Goal: Information Seeking & Learning: Learn about a topic

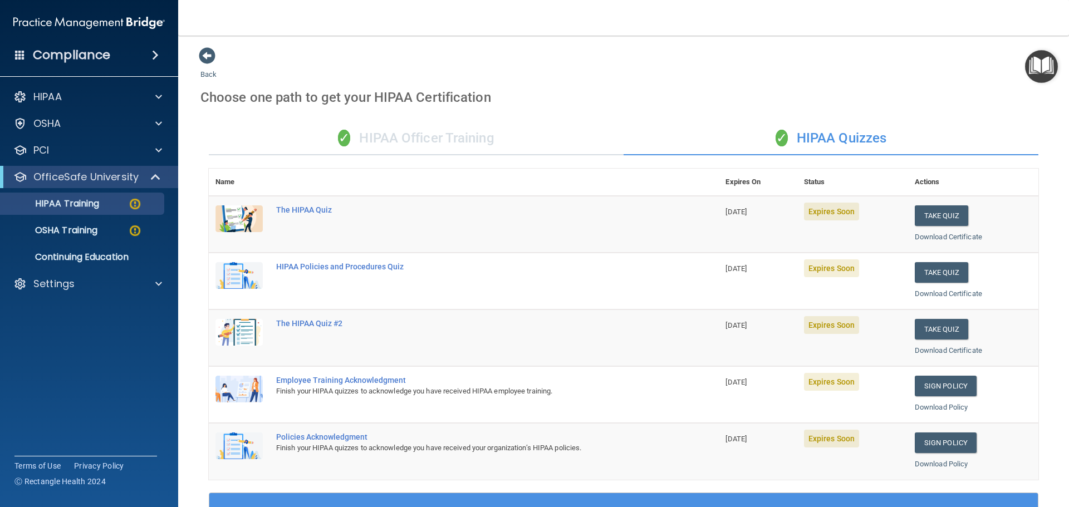
scroll to position [165, 0]
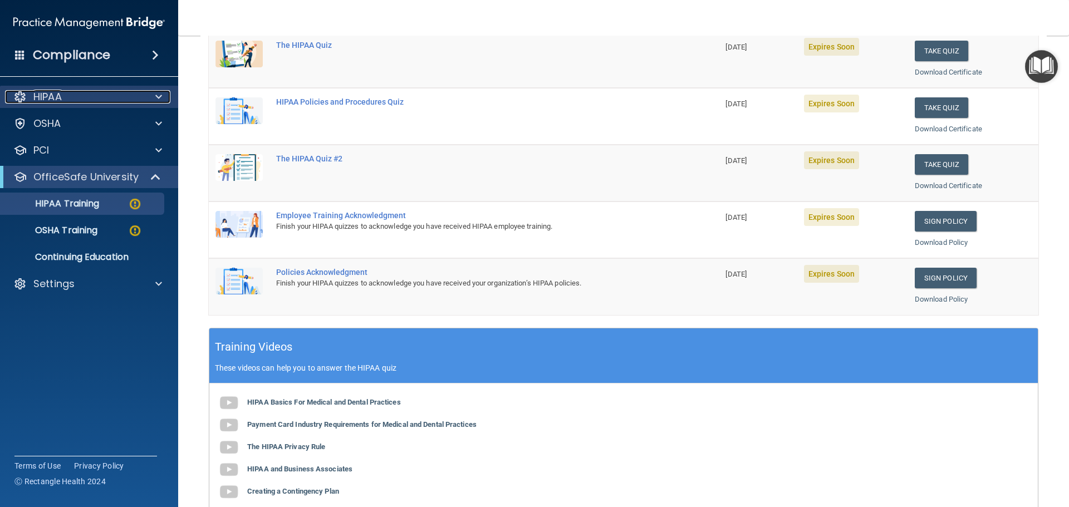
click at [115, 98] on div "HIPAA" at bounding box center [74, 96] width 138 height 13
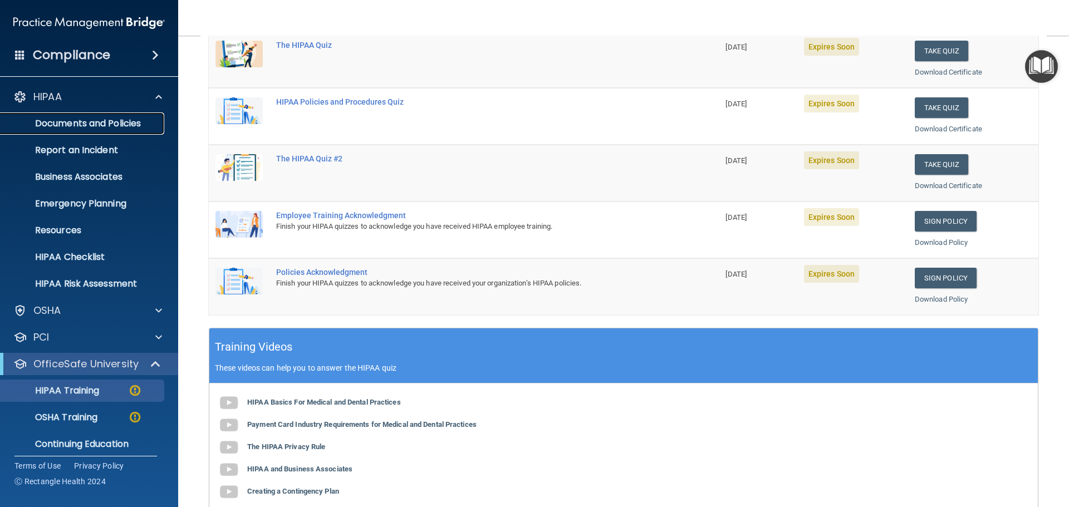
click at [100, 124] on p "Documents and Policies" at bounding box center [83, 123] width 152 height 11
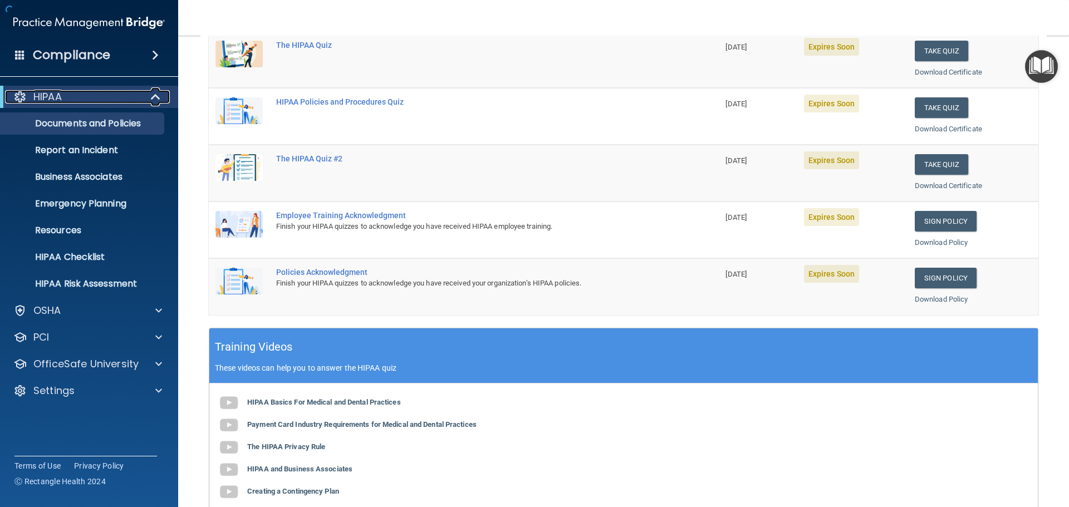
click at [126, 93] on div "HIPAA" at bounding box center [73, 96] width 137 height 13
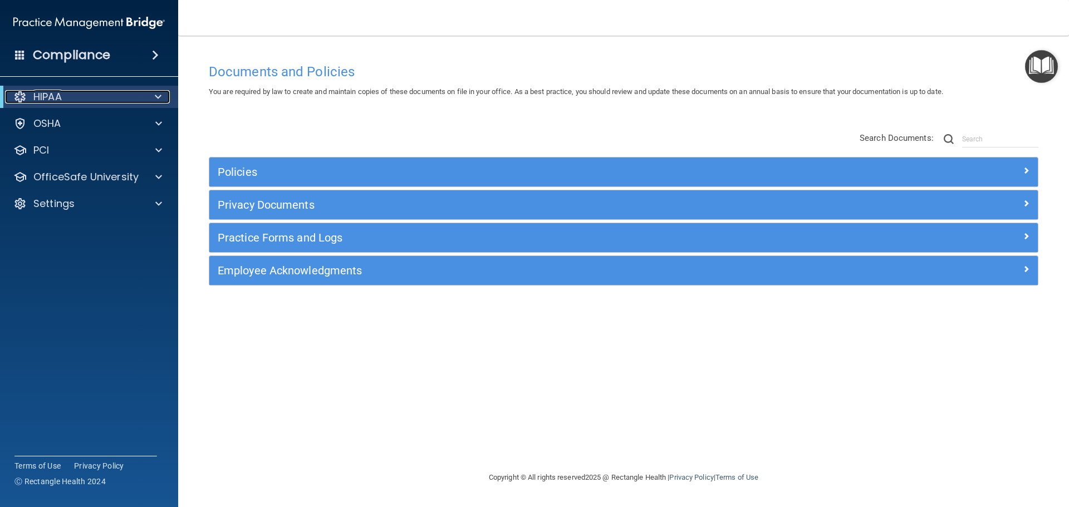
click at [99, 97] on div "HIPAA" at bounding box center [73, 96] width 137 height 13
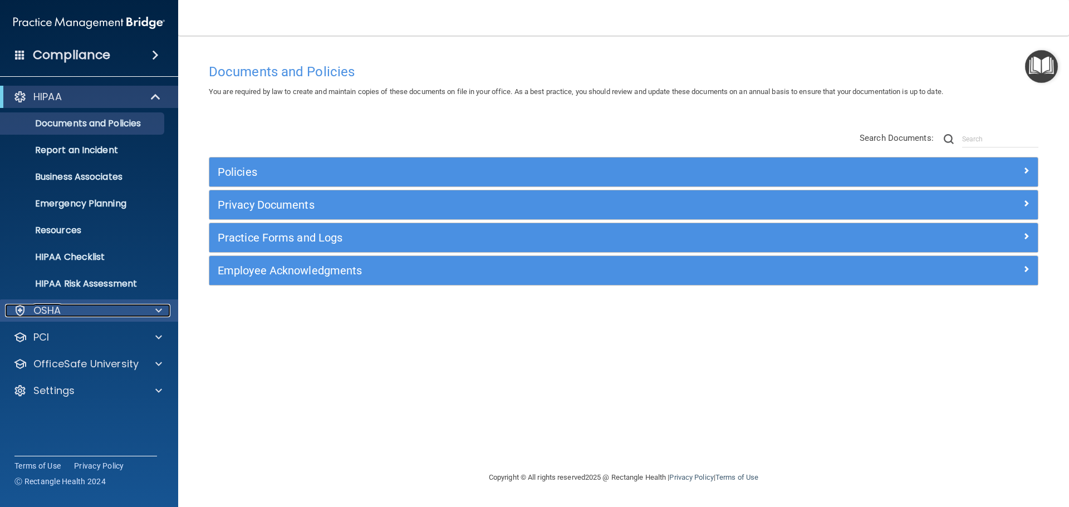
click at [99, 305] on div "OSHA" at bounding box center [74, 310] width 138 height 13
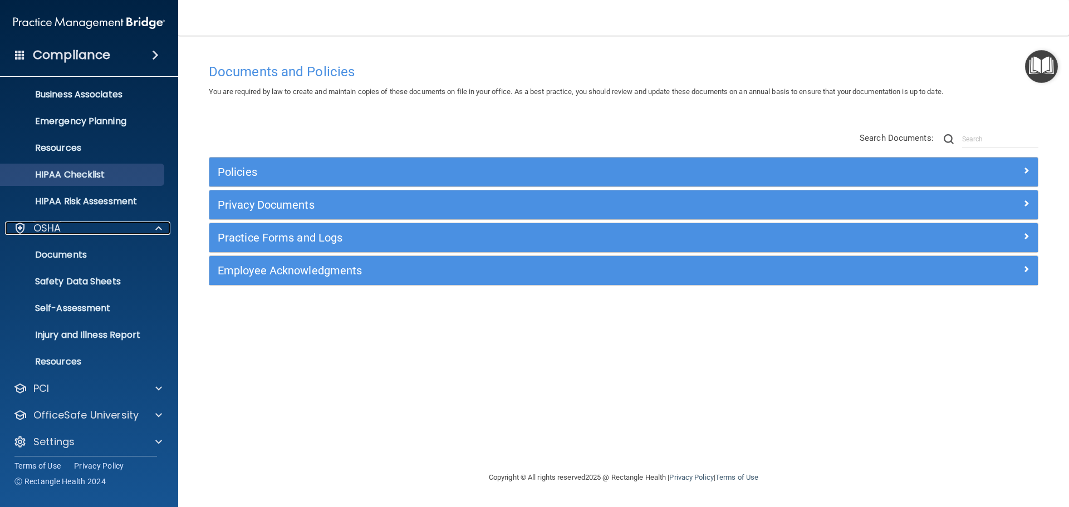
scroll to position [88, 0]
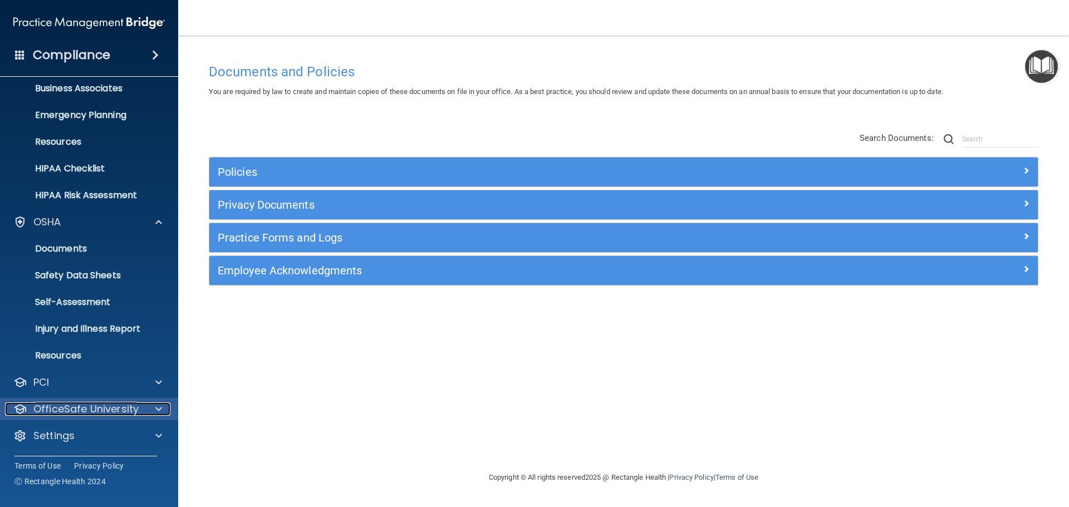
click at [107, 404] on p "OfficeSafe University" at bounding box center [85, 408] width 105 height 13
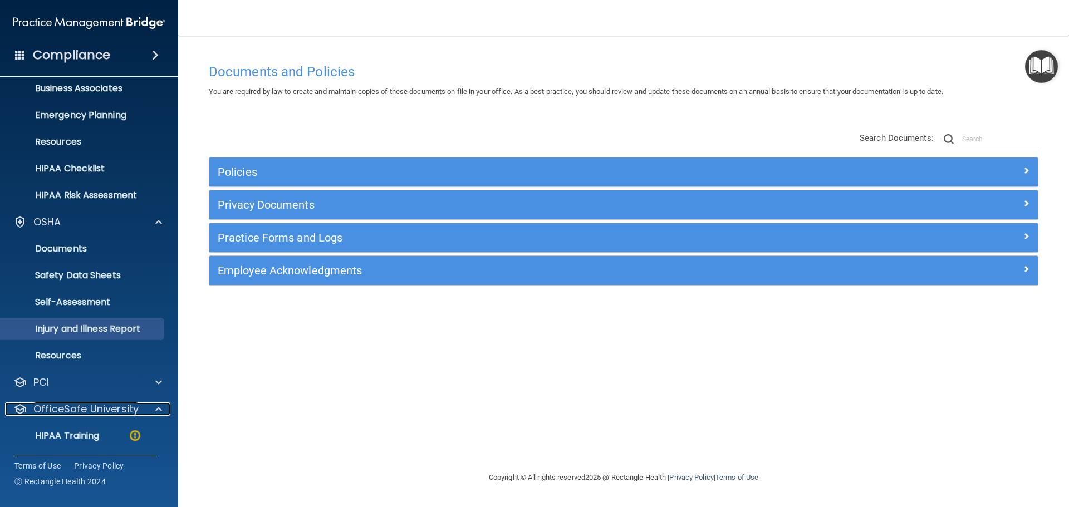
scroll to position [169, 0]
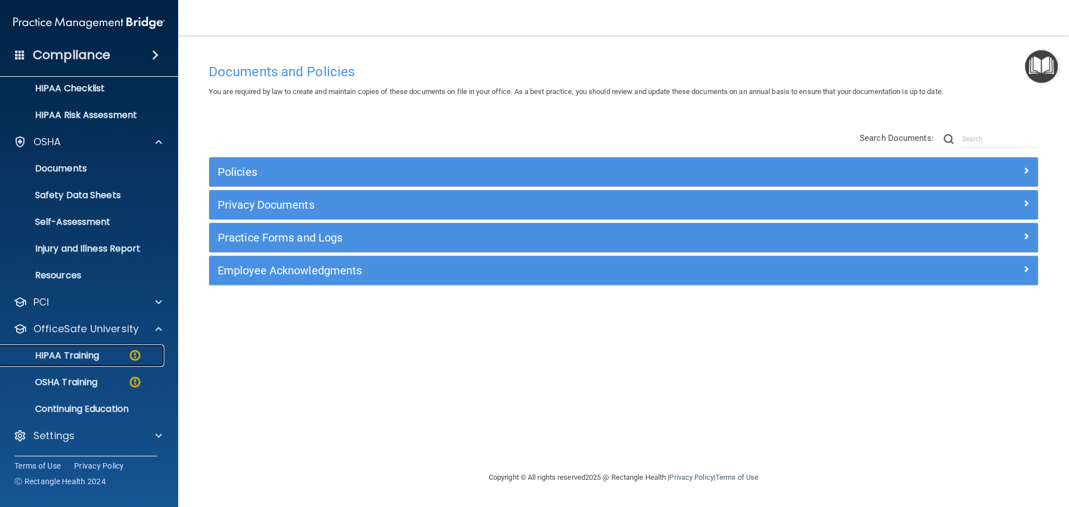
click at [82, 351] on p "HIPAA Training" at bounding box center [53, 355] width 92 height 11
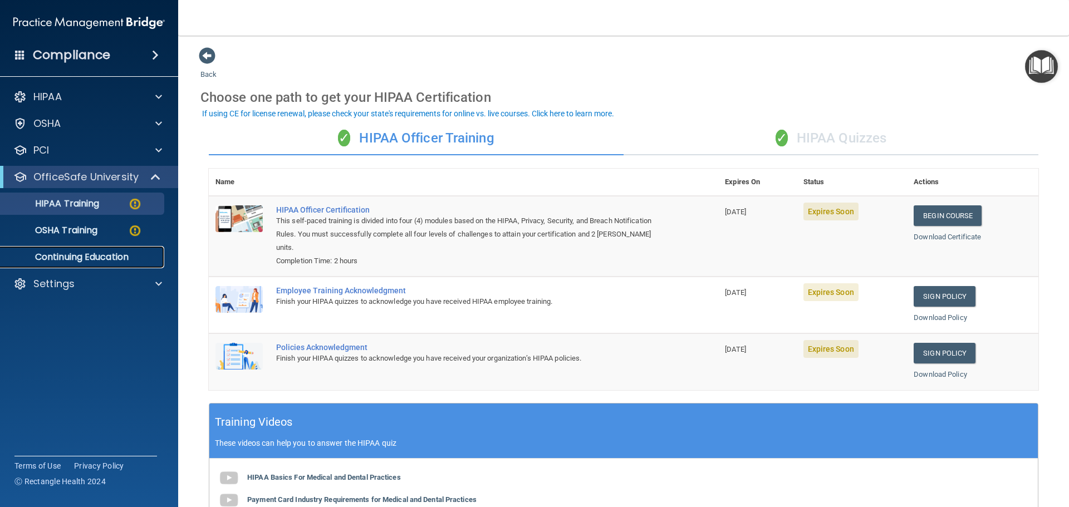
click at [97, 261] on p "Continuing Education" at bounding box center [83, 257] width 152 height 11
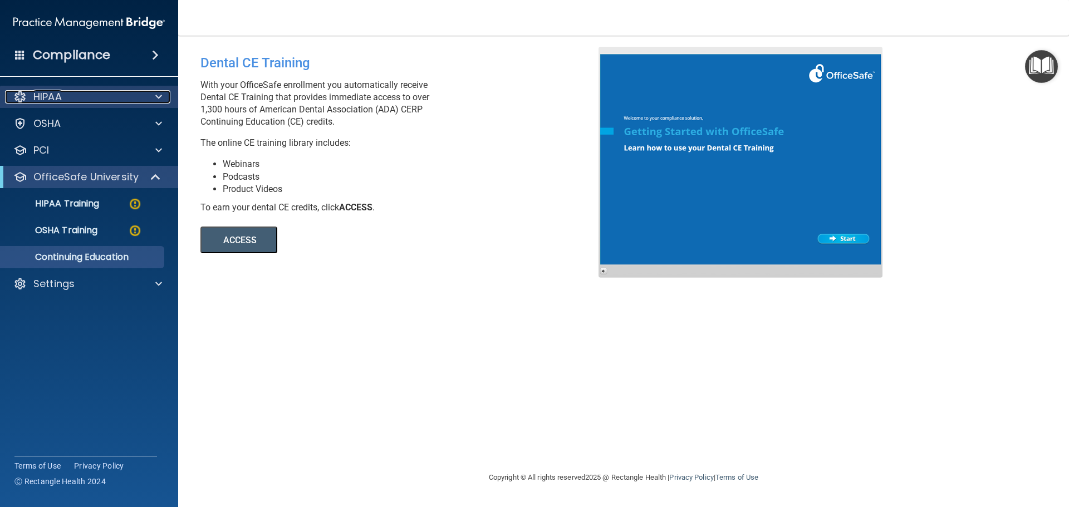
click at [147, 103] on div at bounding box center [157, 96] width 28 height 13
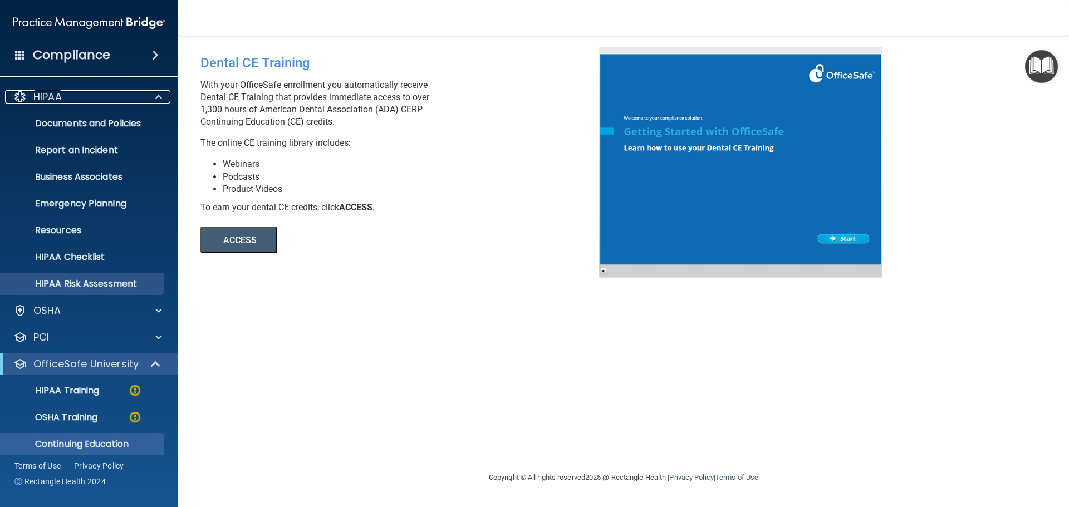
scroll to position [35, 0]
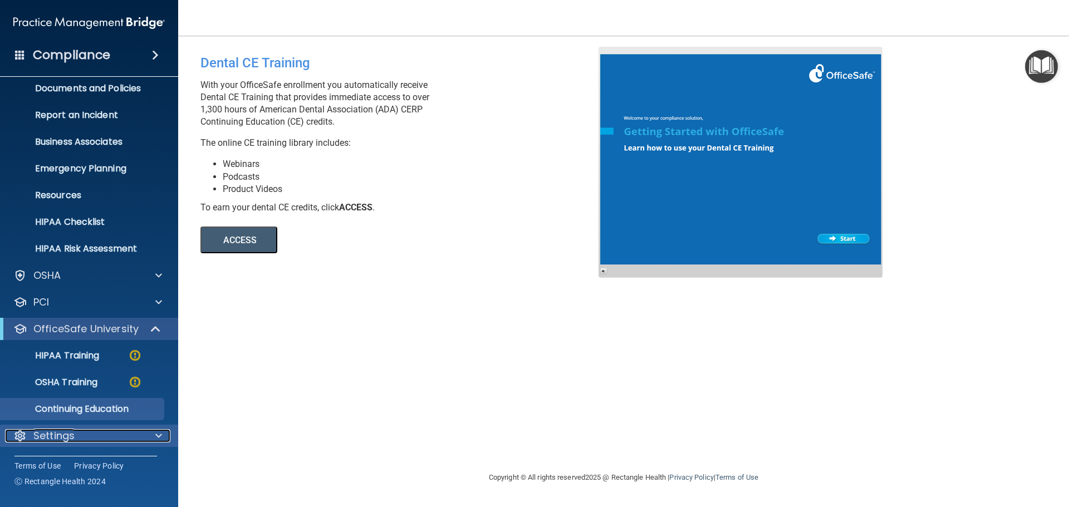
click at [81, 434] on div "Settings" at bounding box center [74, 435] width 138 height 13
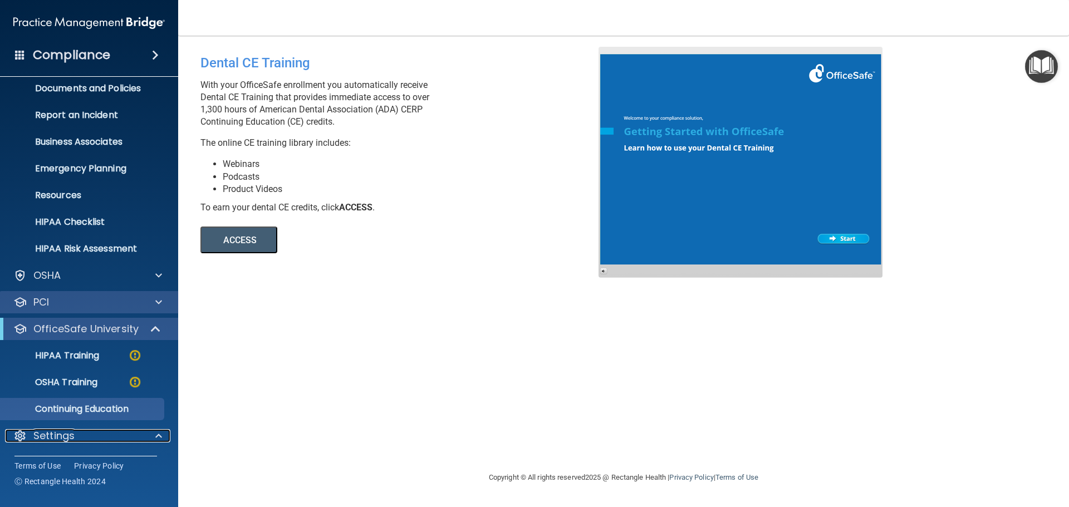
scroll to position [142, 0]
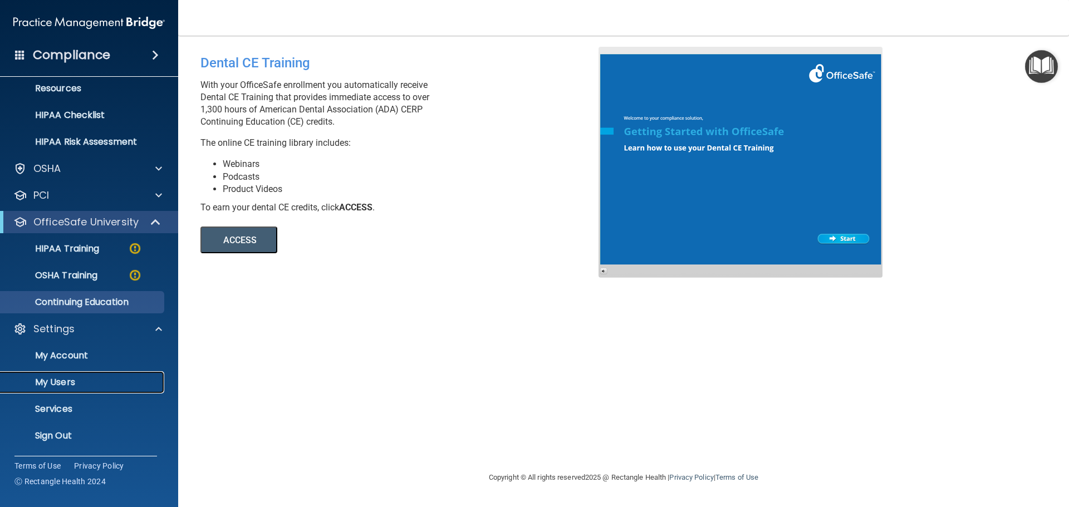
click at [77, 377] on p "My Users" at bounding box center [83, 382] width 152 height 11
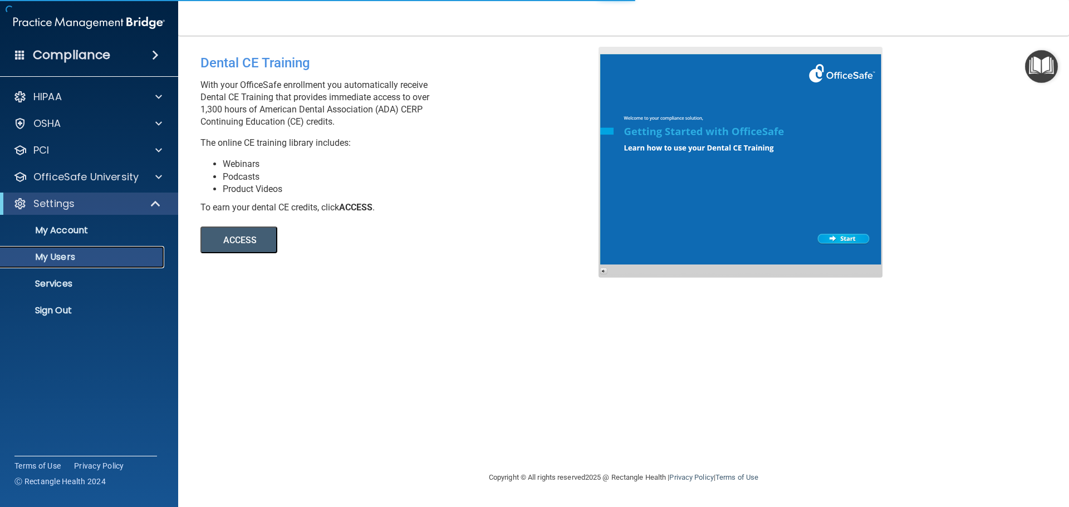
select select "20"
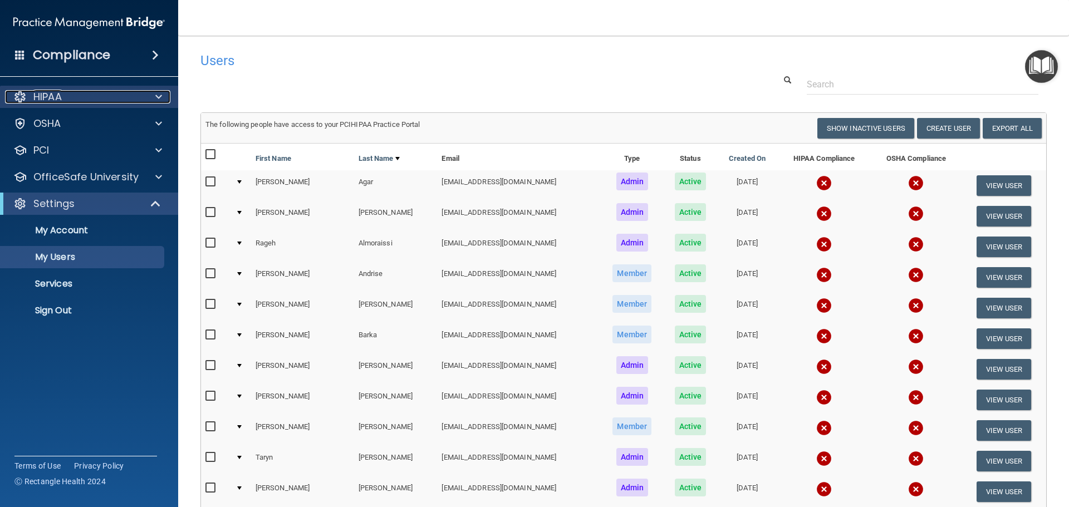
click at [141, 103] on div "HIPAA" at bounding box center [74, 96] width 138 height 13
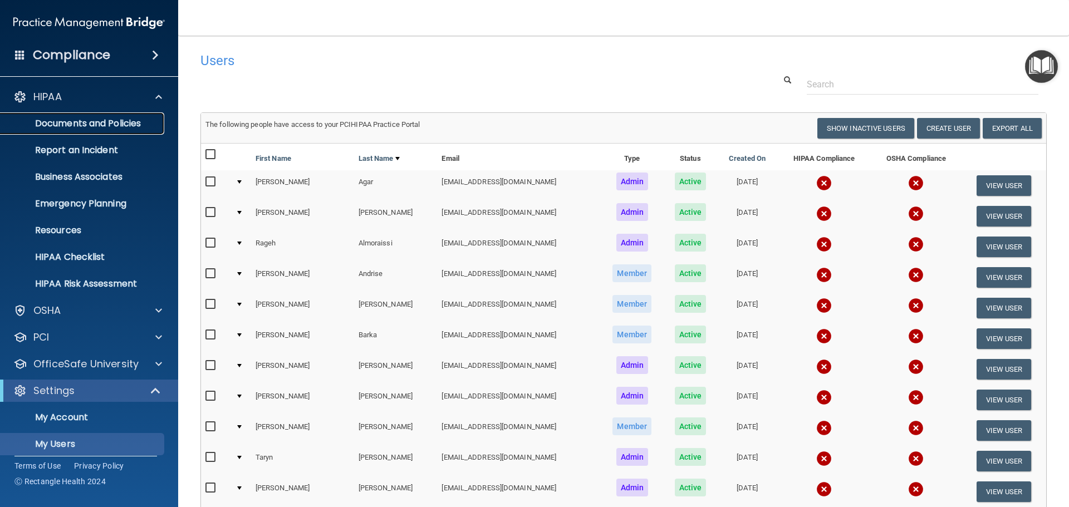
click at [86, 124] on p "Documents and Policies" at bounding box center [83, 123] width 152 height 11
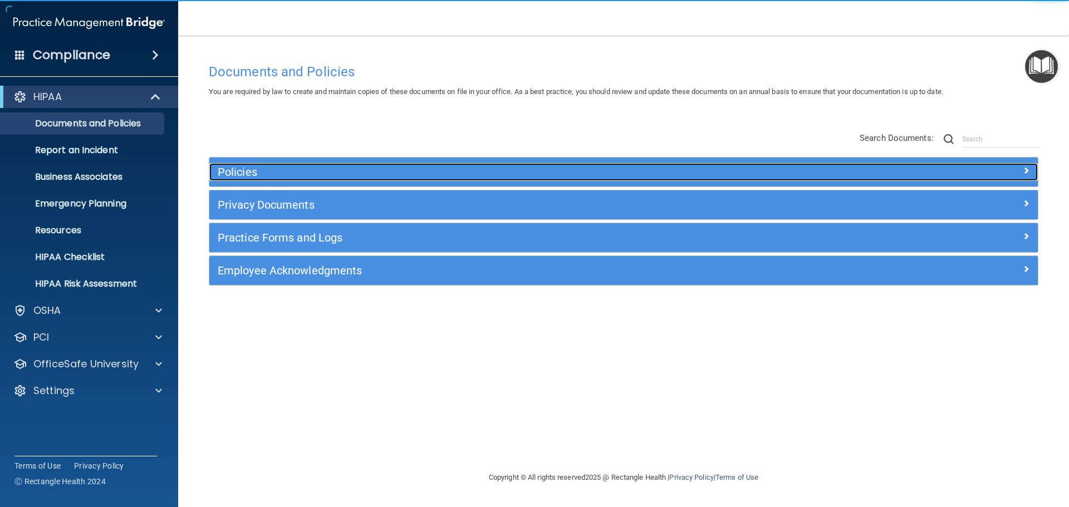
click at [293, 170] on h5 "Policies" at bounding box center [520, 172] width 604 height 12
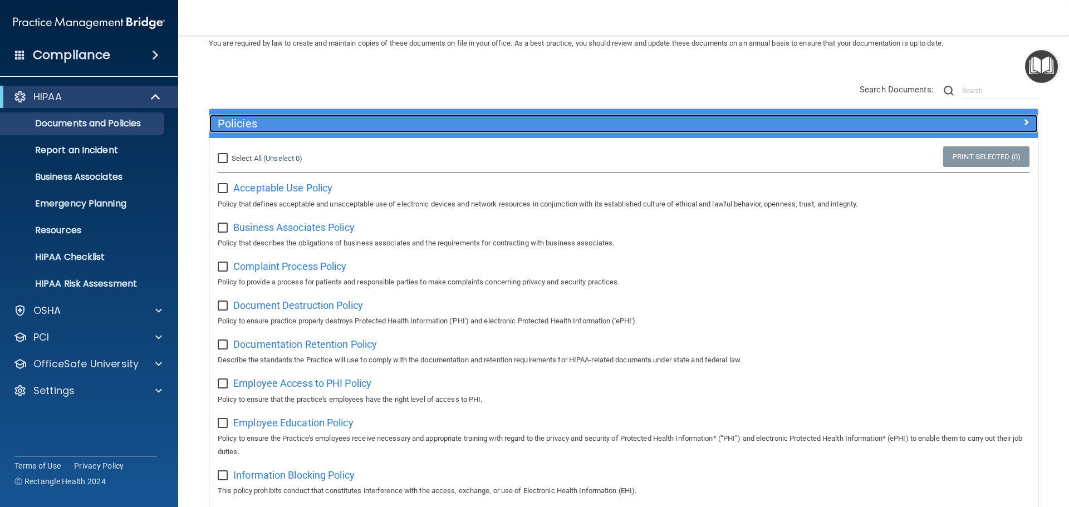
scroll to position [50, 0]
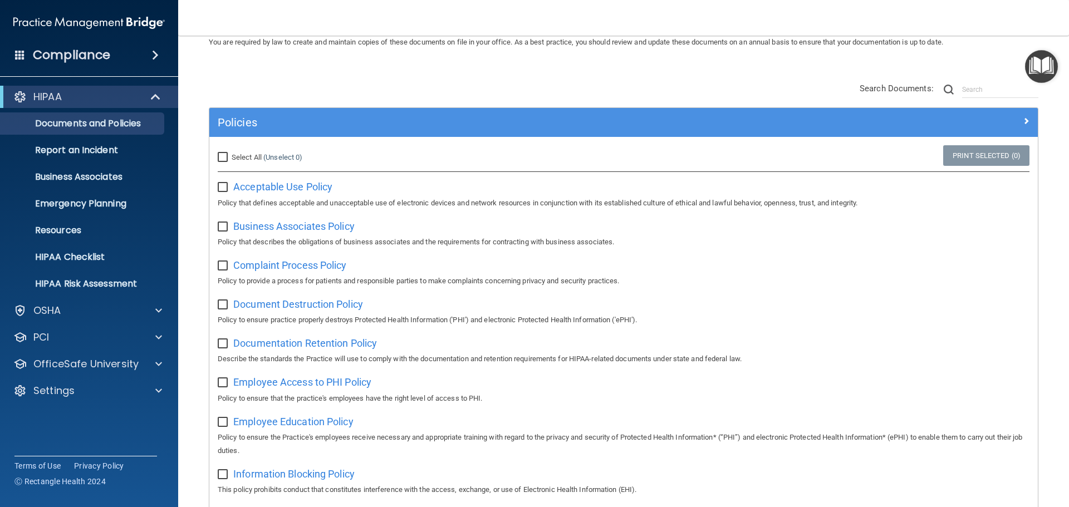
click at [221, 156] on input "Select All (Unselect 0) Unselect All" at bounding box center [224, 157] width 13 height 9
checkbox input "true"
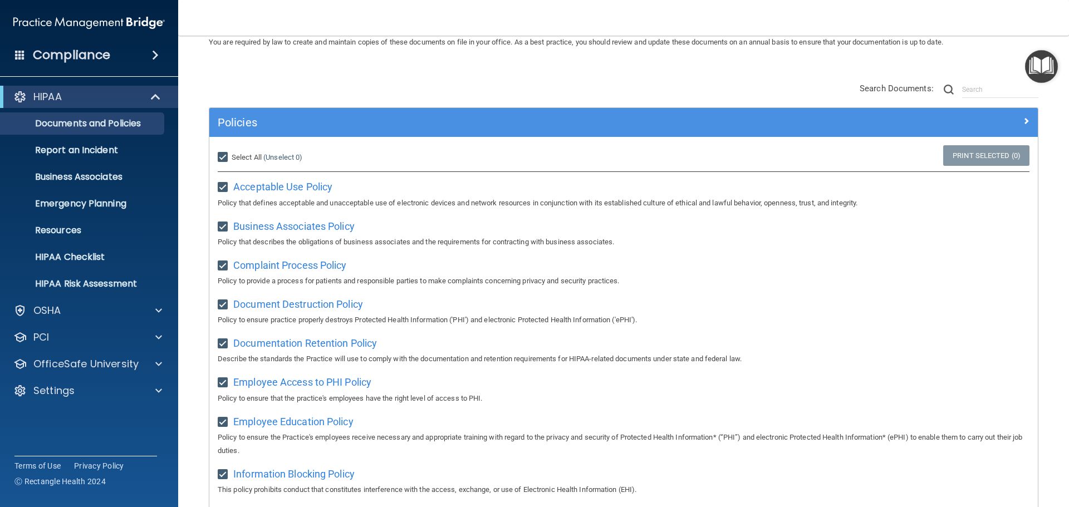
checkbox input "true"
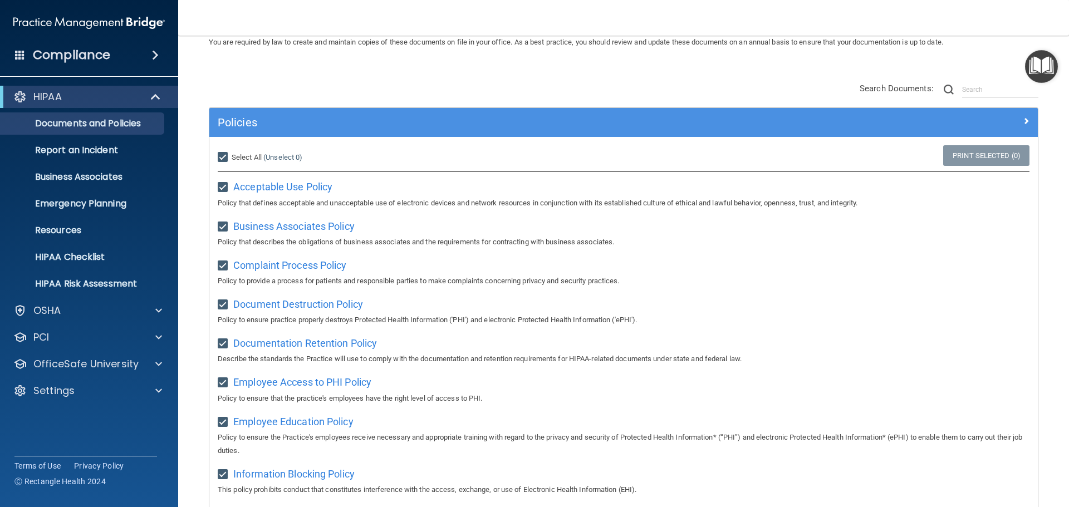
checkbox input "true"
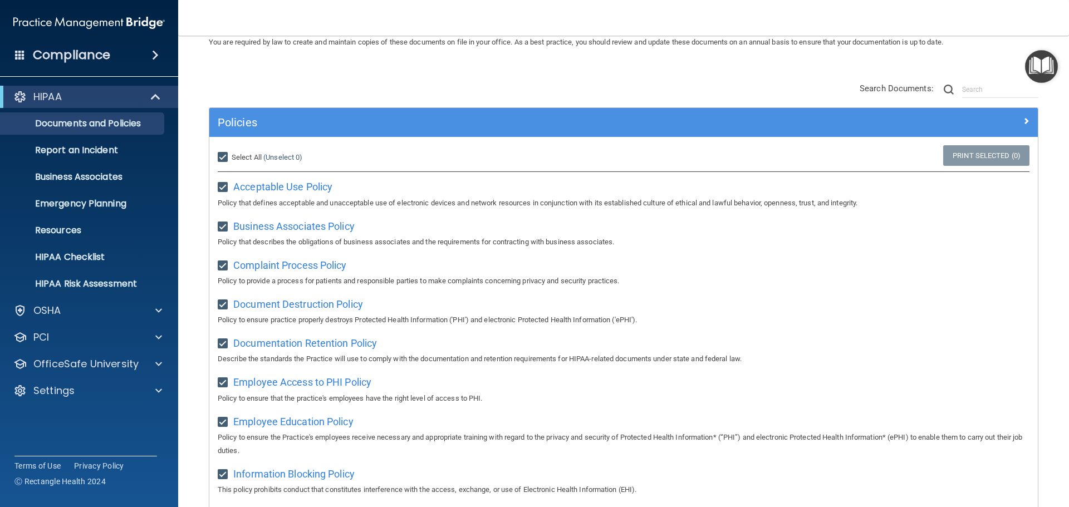
checkbox input "true"
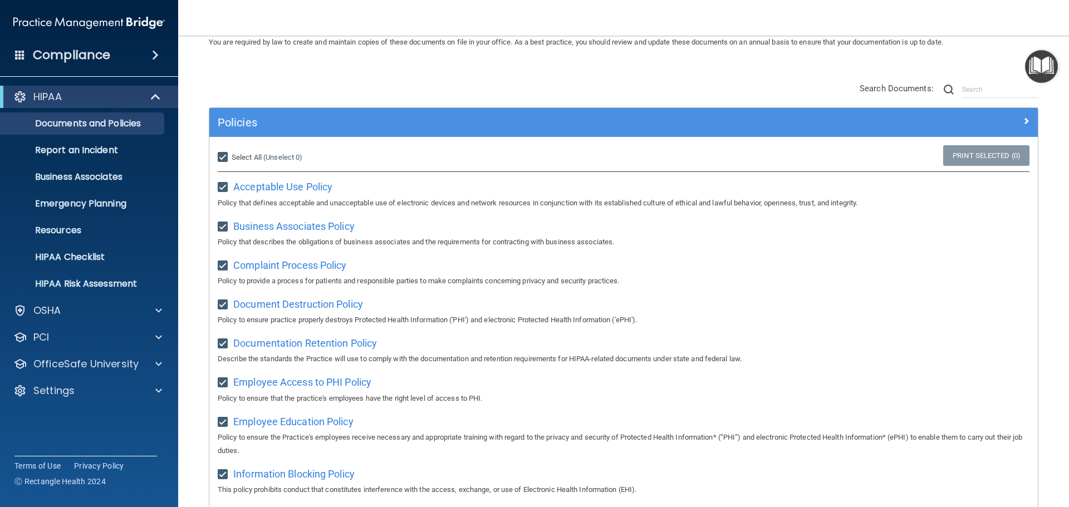
checkbox input "true"
click at [221, 156] on input "Select All (Unselect 21) Unselect All" at bounding box center [224, 157] width 13 height 9
checkbox input "false"
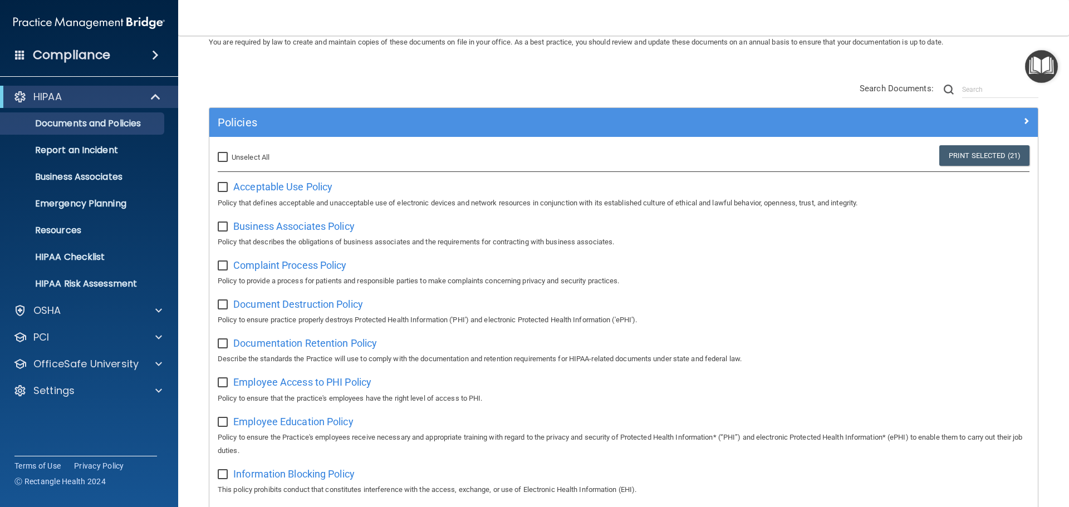
checkbox input "false"
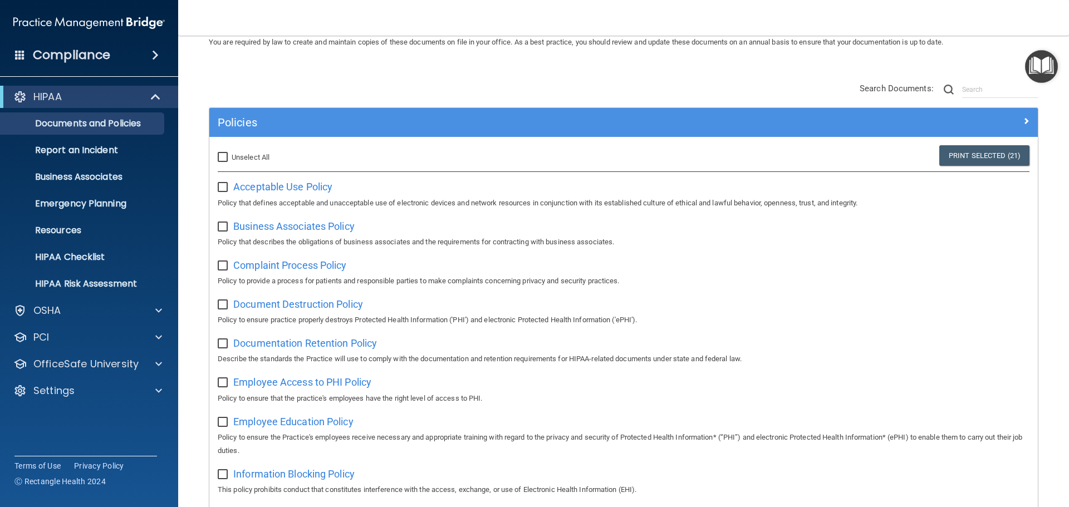
checkbox input "false"
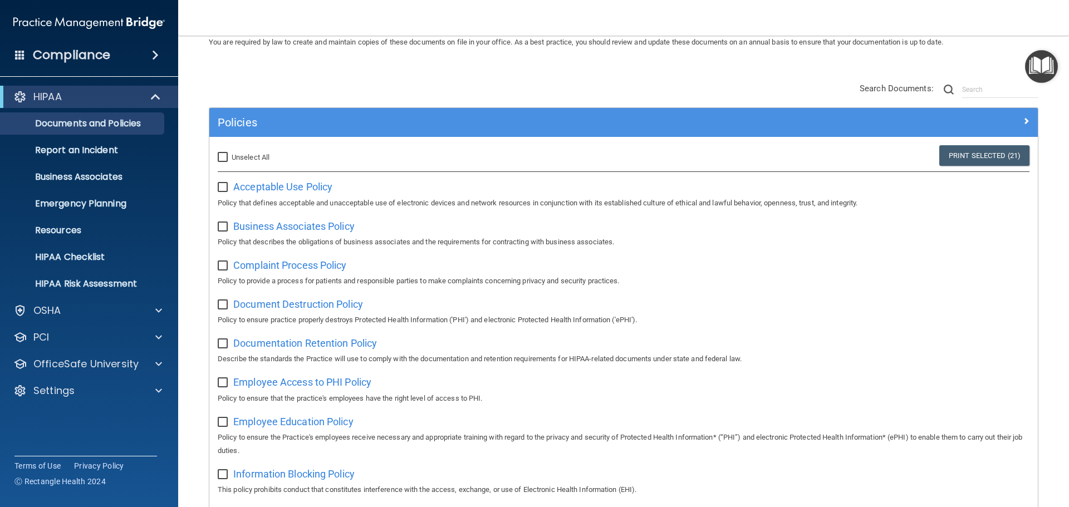
checkbox input "false"
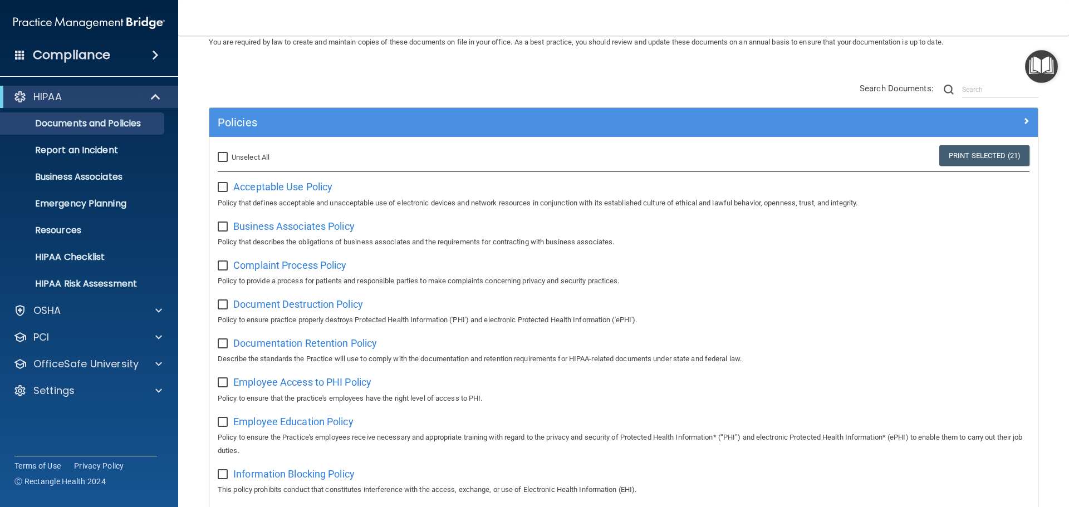
checkbox input "false"
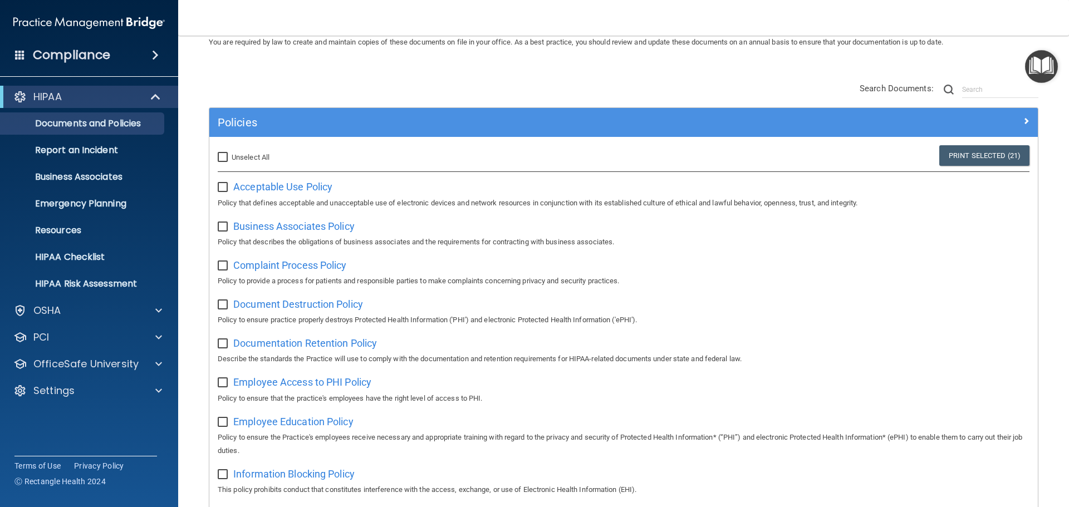
checkbox input "false"
click at [222, 225] on input "checkbox" at bounding box center [224, 227] width 13 height 9
checkbox input "true"
click at [83, 154] on p "Report an Incident" at bounding box center [83, 150] width 152 height 11
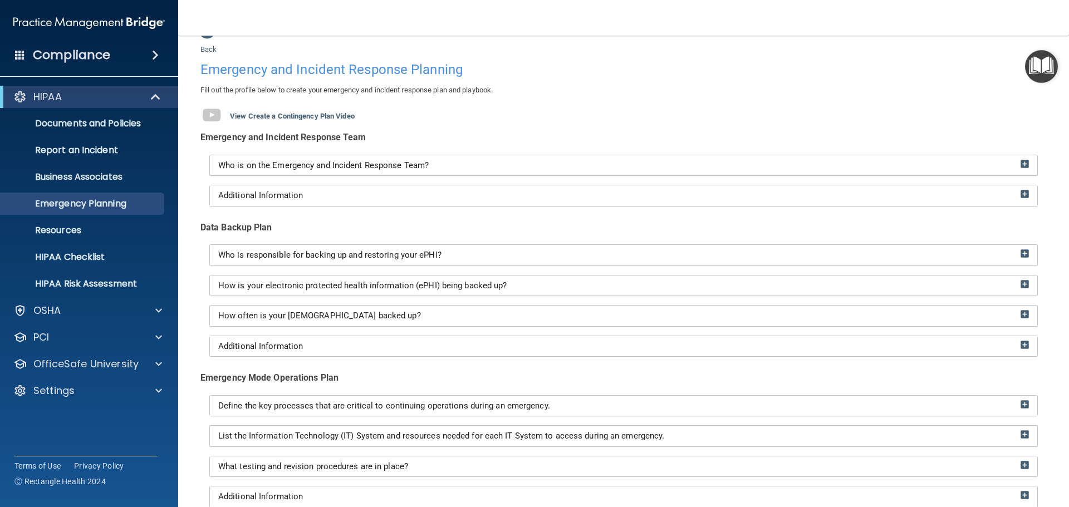
scroll to position [26, 0]
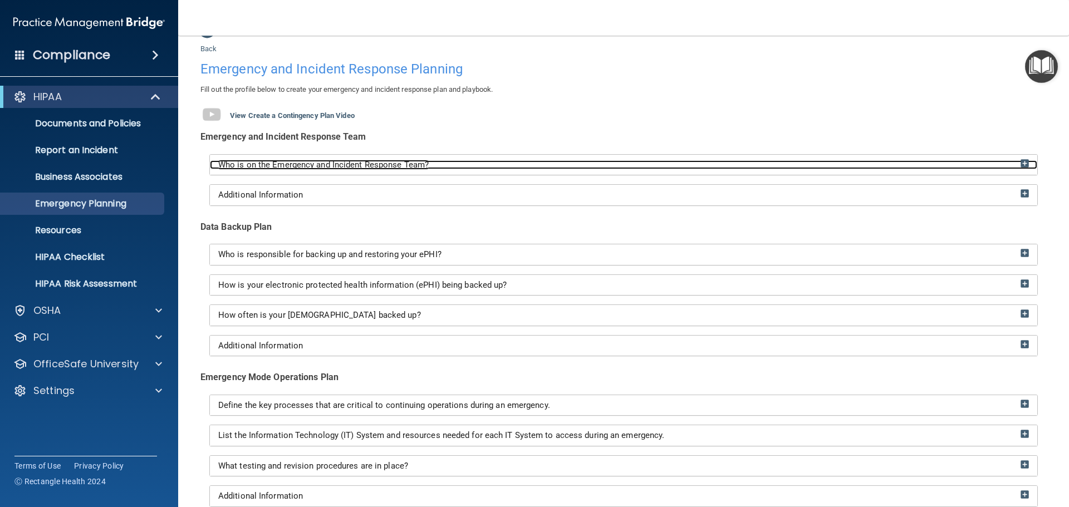
click at [348, 165] on span "Who is on the Emergency and Incident Response Team?" at bounding box center [323, 165] width 210 height 10
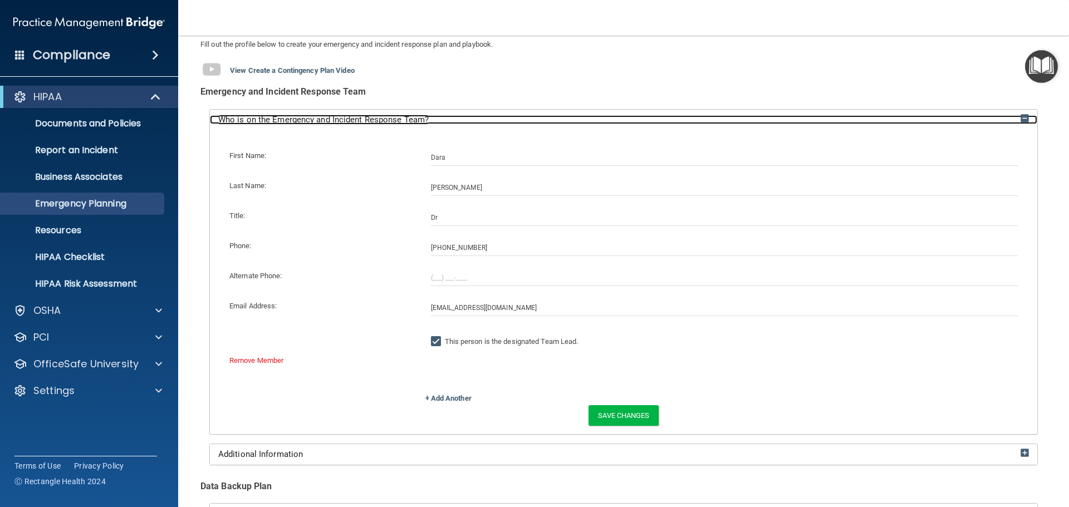
scroll to position [74, 0]
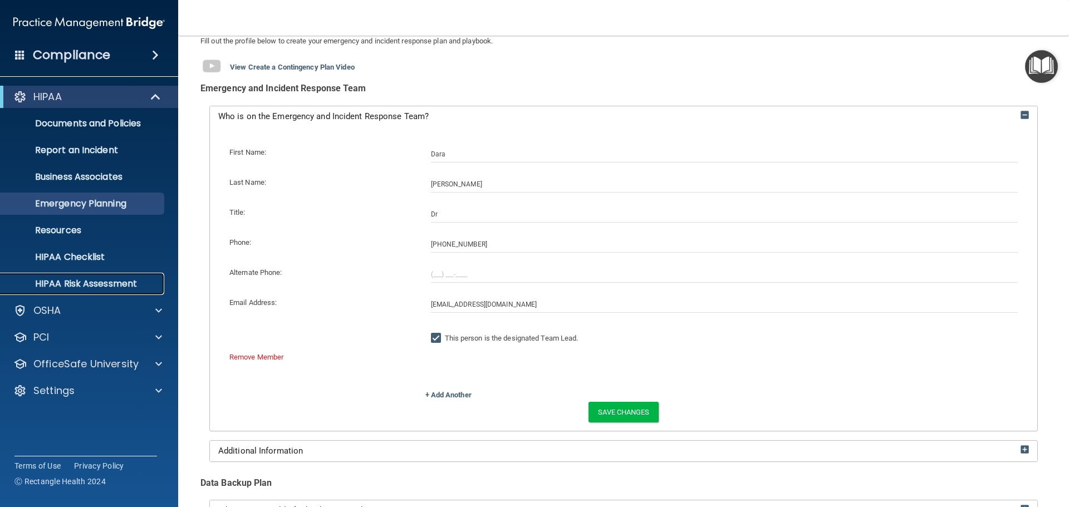
click at [65, 286] on p "HIPAA Risk Assessment" at bounding box center [83, 283] width 152 height 11
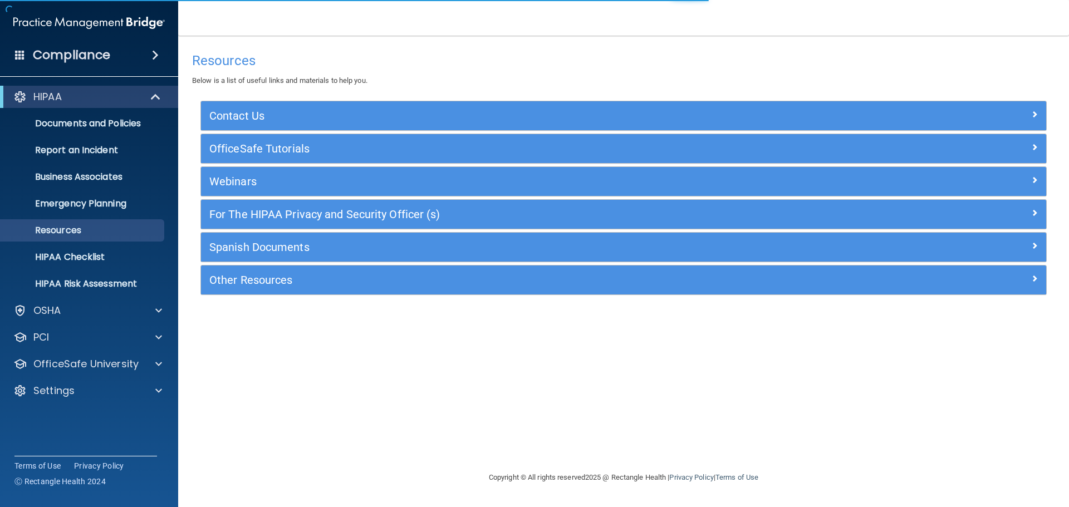
click at [292, 258] on div "Spanish Documents" at bounding box center [623, 247] width 845 height 29
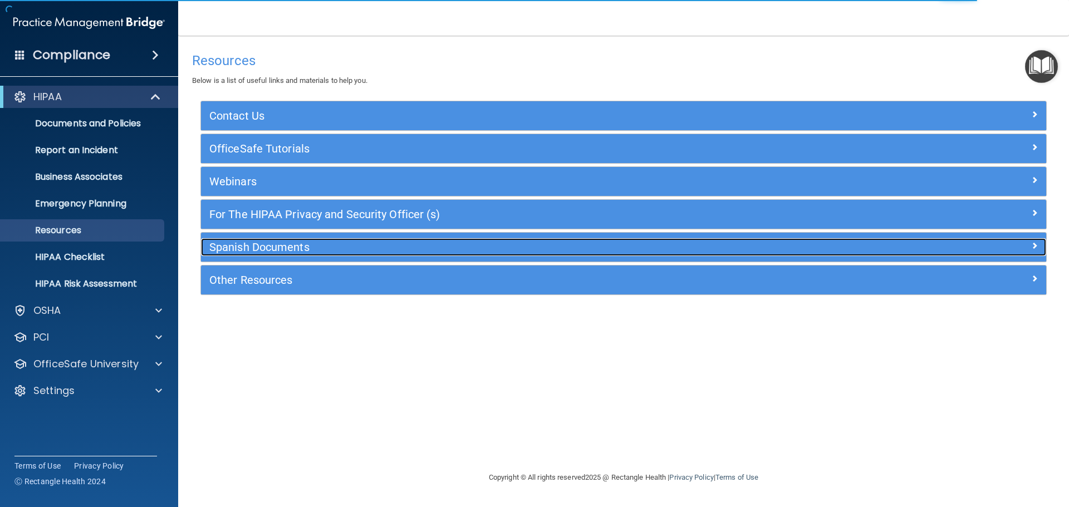
click at [280, 250] on h5 "Spanish Documents" at bounding box center [517, 247] width 617 height 12
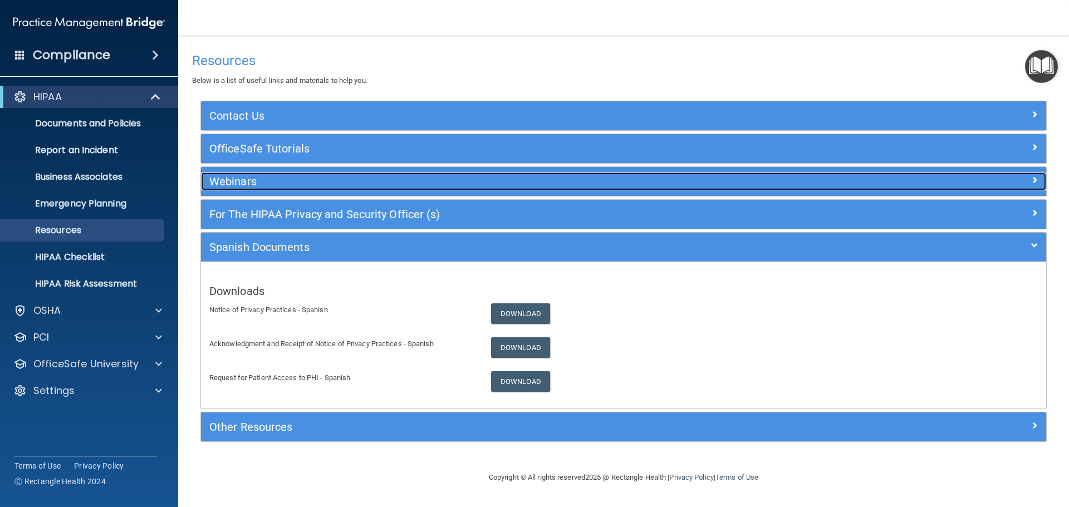
click at [266, 178] on h5 "Webinars" at bounding box center [517, 181] width 617 height 12
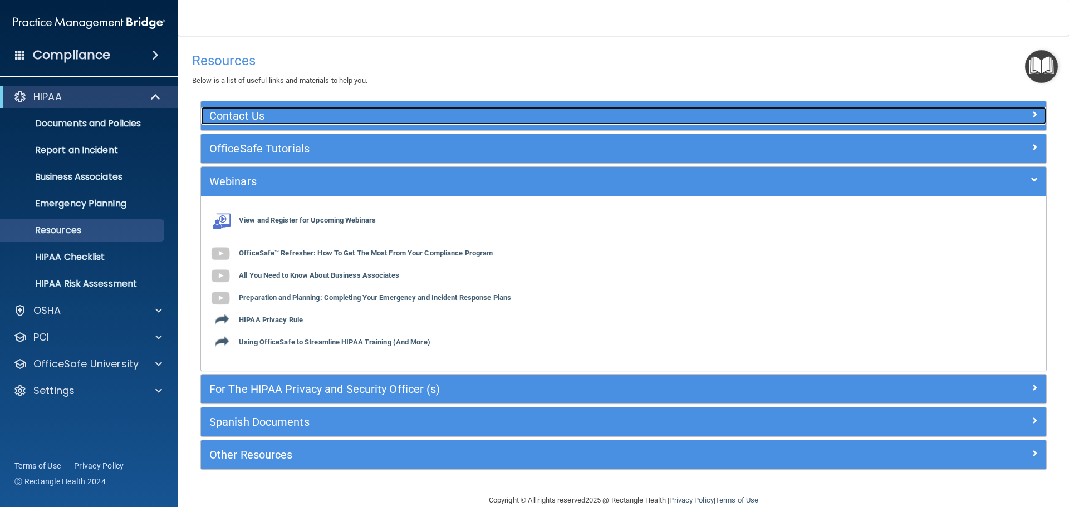
click at [315, 117] on h5 "Contact Us" at bounding box center [517, 116] width 617 height 12
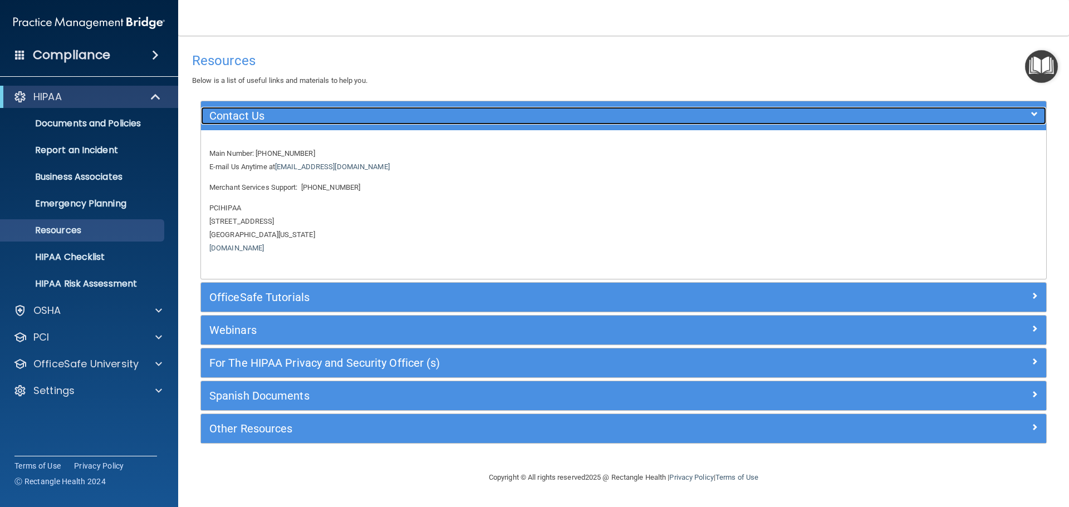
click at [336, 111] on h5 "Contact Us" at bounding box center [517, 116] width 617 height 12
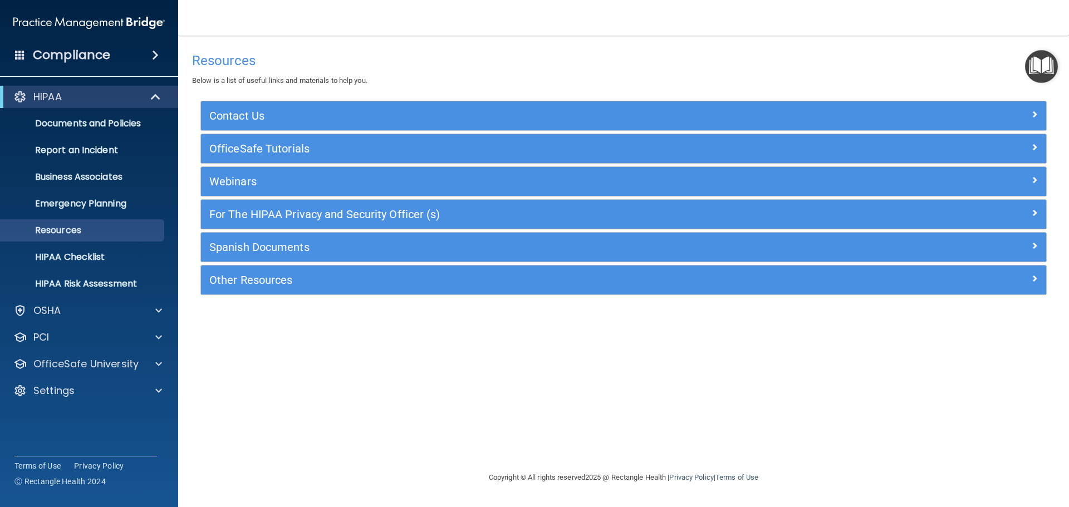
drag, startPoint x: 159, startPoint y: 363, endPoint x: 129, endPoint y: 350, distance: 33.2
click at [129, 350] on div "HIPAA Documents and Policies Report an Incident Business Associates Emergency P…" at bounding box center [89, 245] width 179 height 329
click at [140, 365] on div "OfficeSafe University" at bounding box center [74, 363] width 138 height 13
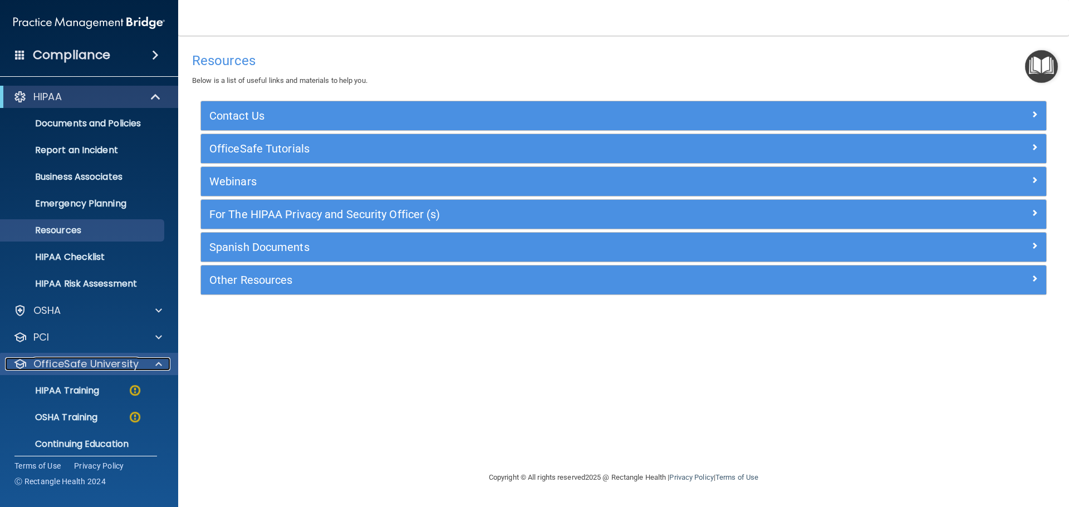
scroll to position [35, 0]
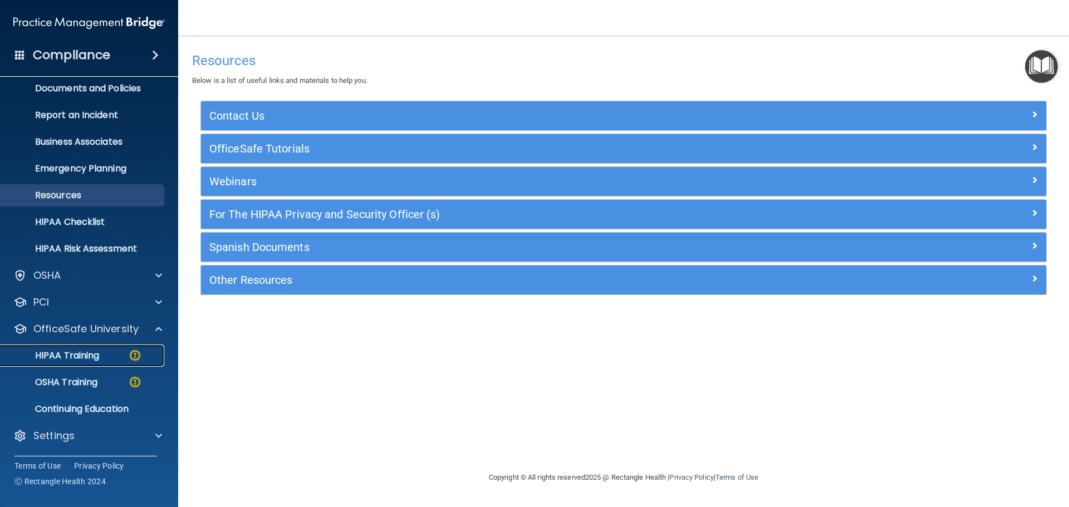
click at [93, 358] on p "HIPAA Training" at bounding box center [53, 355] width 92 height 11
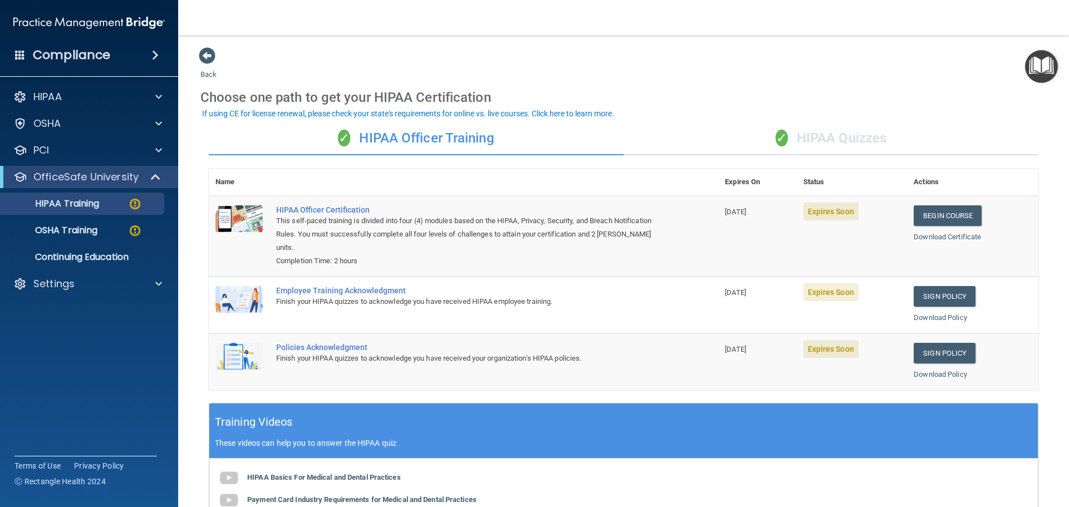
click at [820, 137] on div "✓ HIPAA Quizzes" at bounding box center [830, 138] width 415 height 33
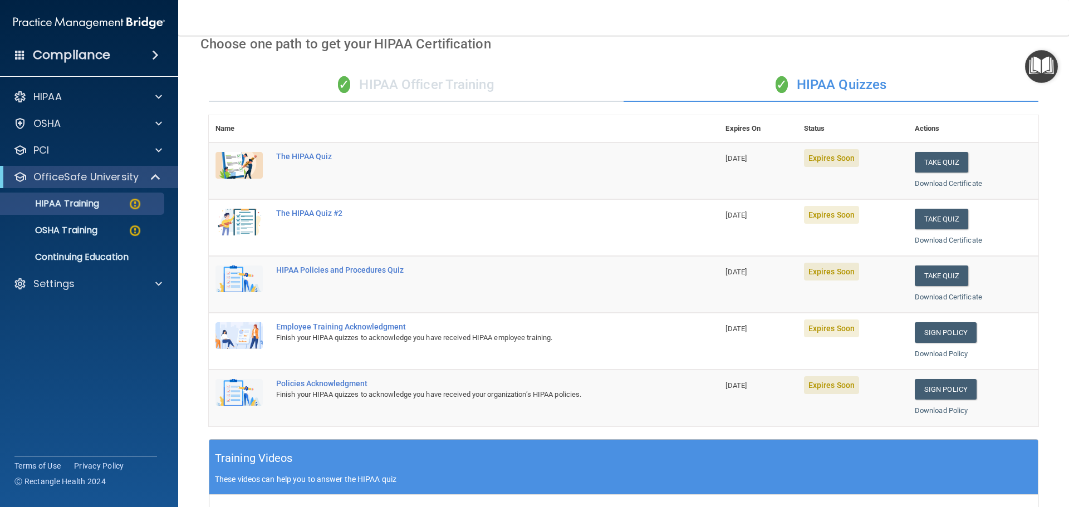
scroll to position [43, 0]
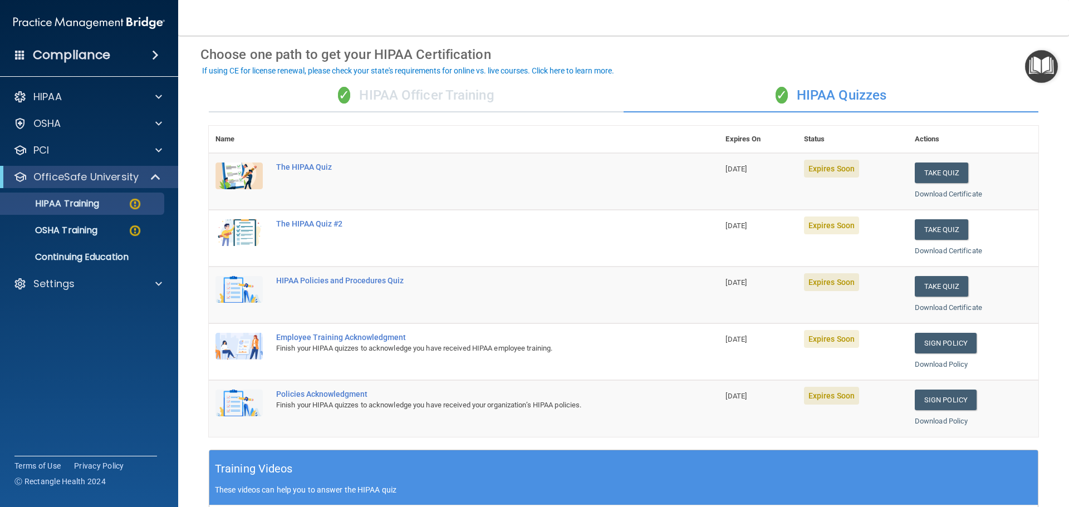
click at [459, 98] on div "✓ HIPAA Officer Training" at bounding box center [416, 95] width 415 height 33
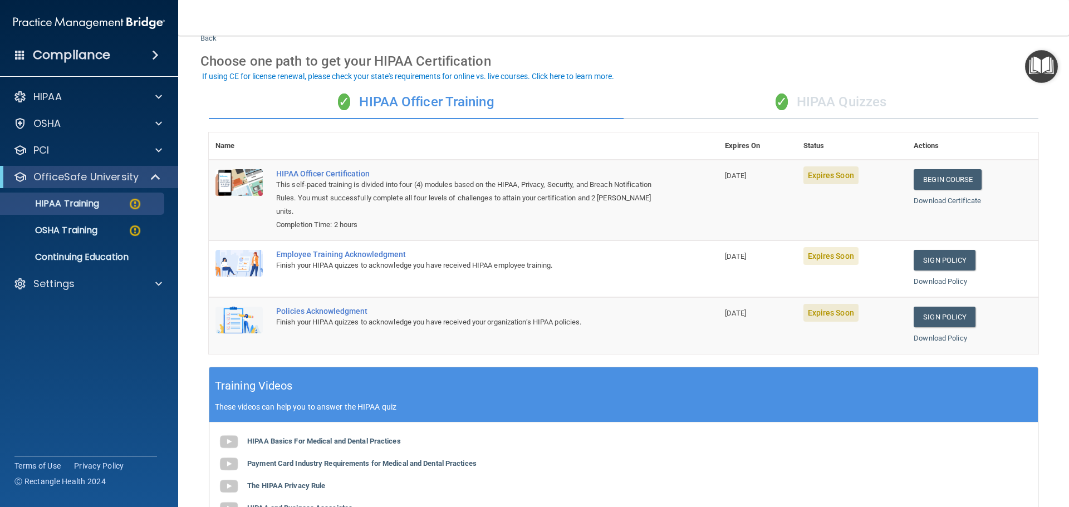
scroll to position [36, 0]
click at [854, 104] on div "✓ HIPAA Quizzes" at bounding box center [830, 102] width 415 height 33
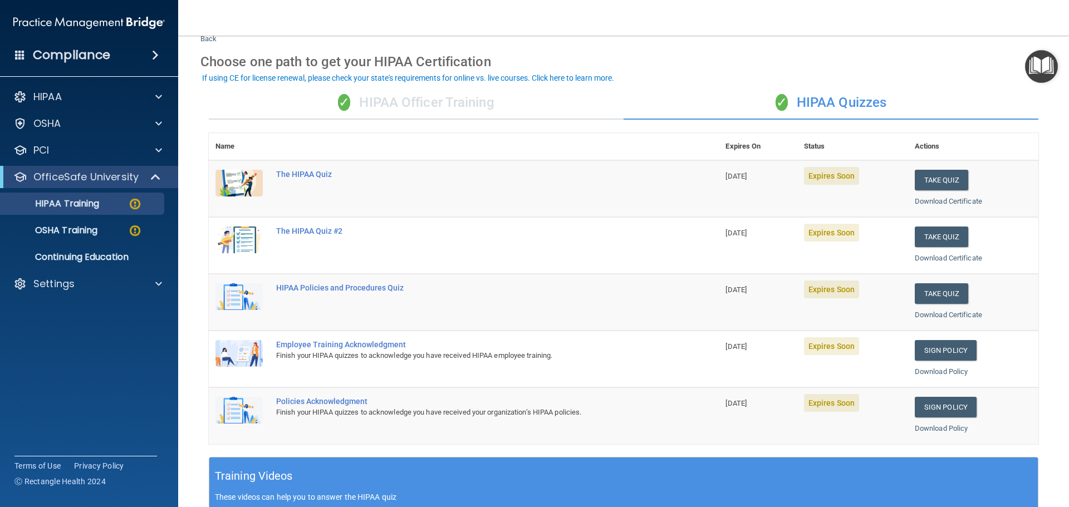
click at [465, 112] on div "✓ HIPAA Officer Training" at bounding box center [416, 102] width 415 height 33
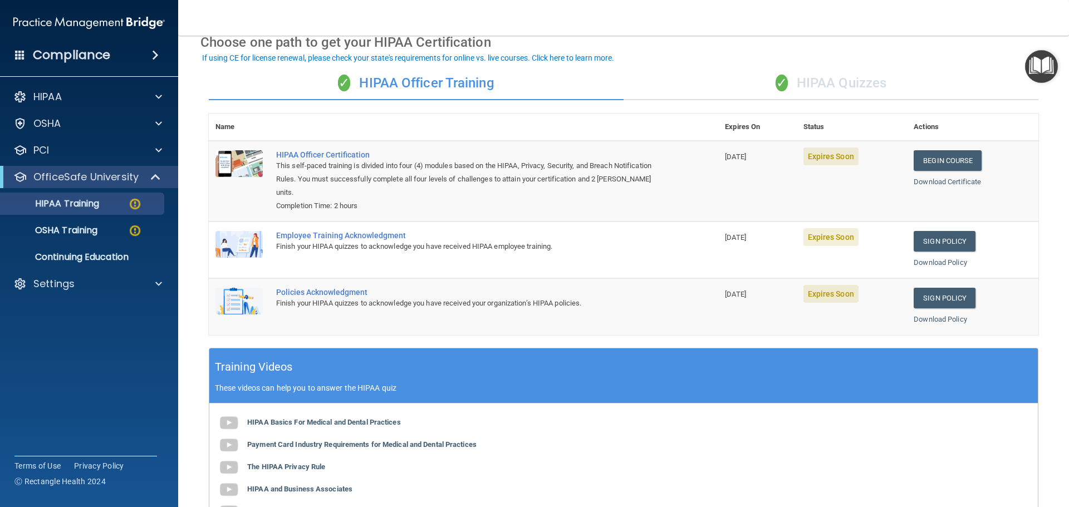
scroll to position [56, 0]
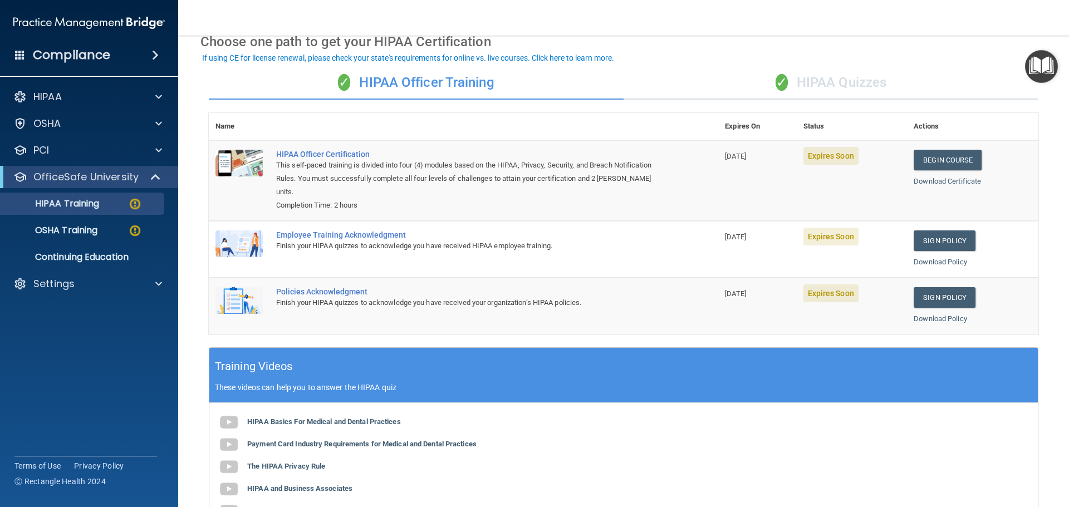
click at [862, 85] on div "✓ HIPAA Quizzes" at bounding box center [830, 82] width 415 height 33
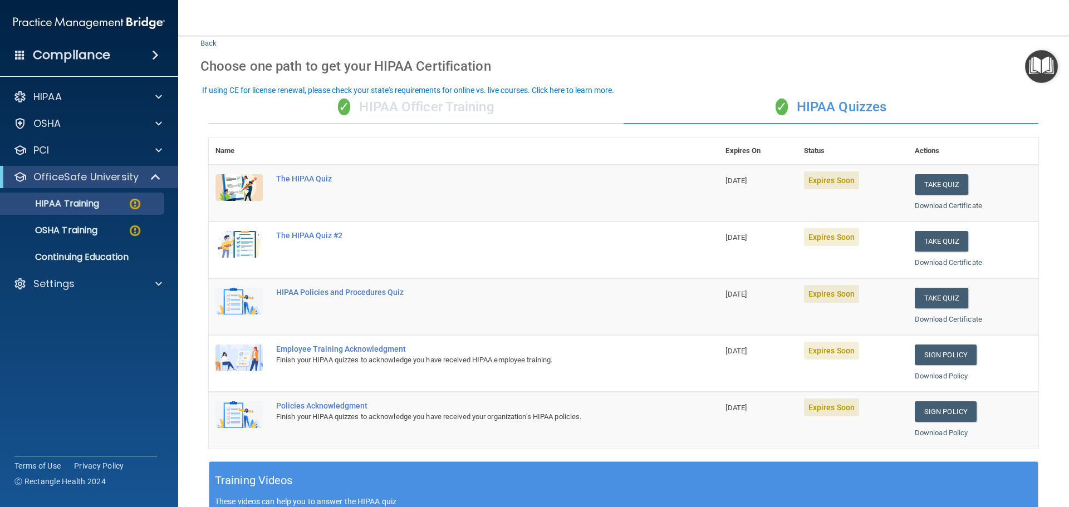
scroll to position [23, 0]
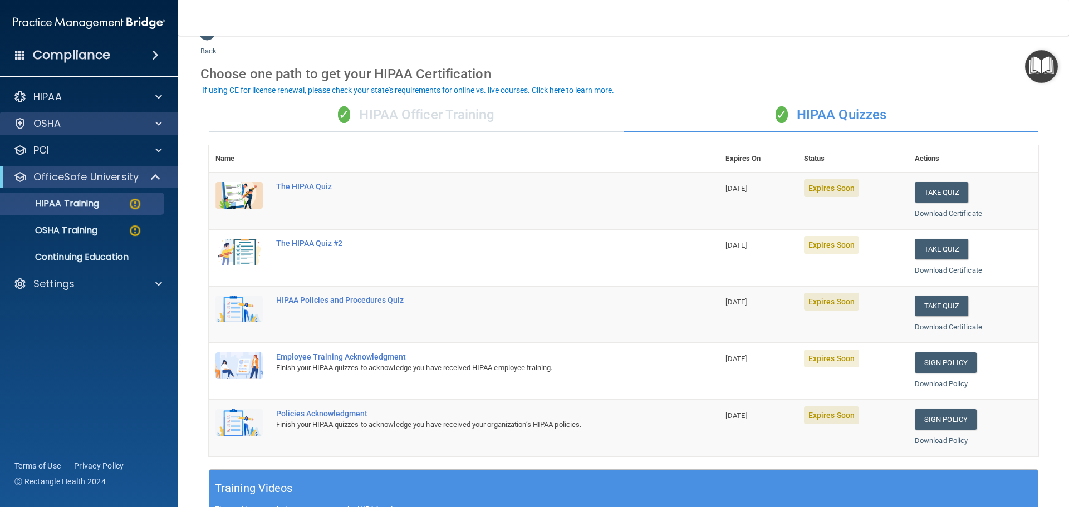
click at [109, 131] on div "OSHA" at bounding box center [89, 123] width 179 height 22
click at [97, 130] on div "OSHA" at bounding box center [89, 123] width 179 height 22
click at [85, 230] on p "OSHA Training" at bounding box center [52, 230] width 90 height 11
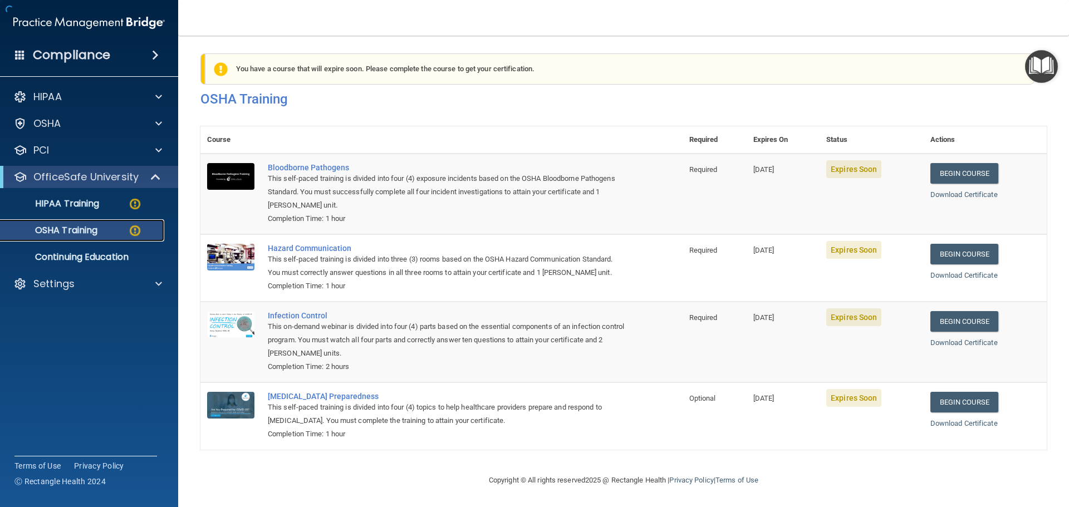
scroll to position [18, 0]
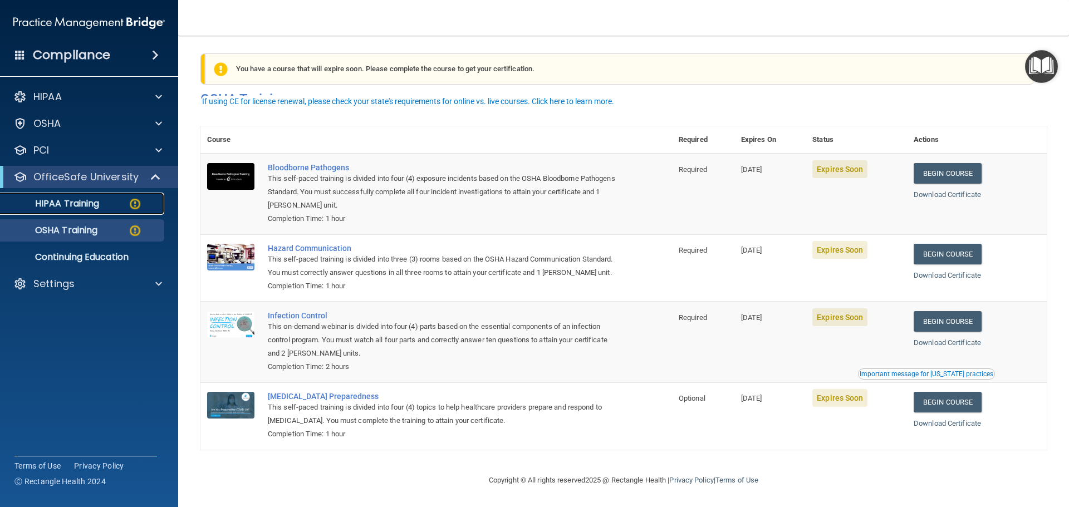
click at [88, 205] on p "HIPAA Training" at bounding box center [53, 203] width 92 height 11
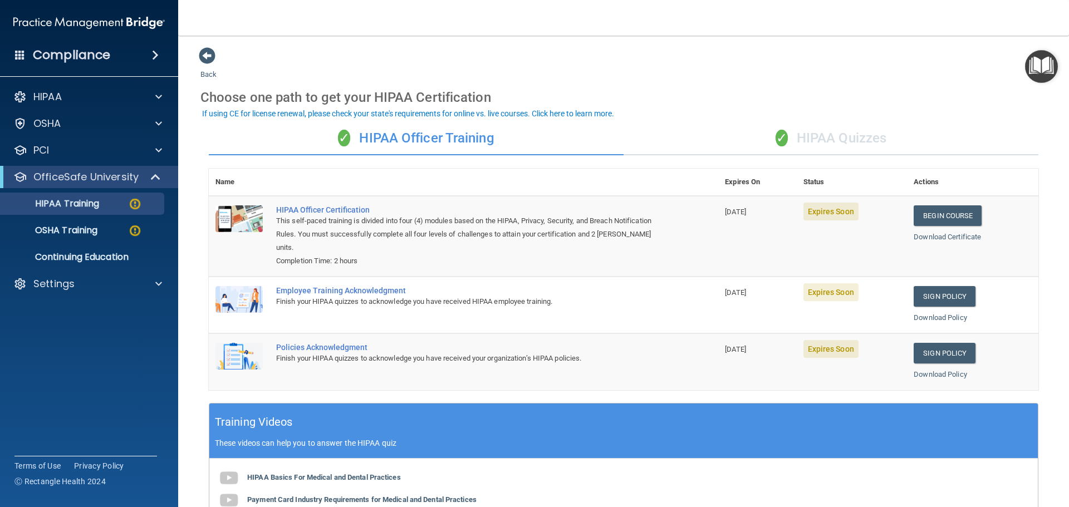
click at [437, 136] on div "✓ HIPAA Officer Training" at bounding box center [416, 138] width 415 height 33
drag, startPoint x: 633, startPoint y: 237, endPoint x: 673, endPoint y: 250, distance: 41.7
click at [673, 250] on td "HIPAA Officer Certification This self-paced training is divided into four (4) m…" at bounding box center [493, 236] width 449 height 81
click at [81, 228] on p "OSHA Training" at bounding box center [52, 230] width 90 height 11
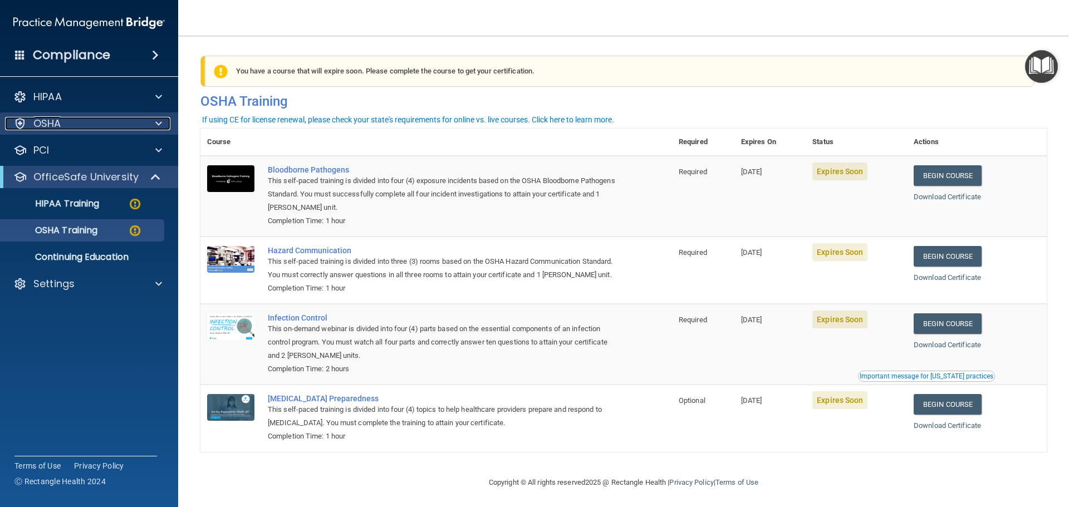
click at [141, 125] on div "OSHA" at bounding box center [74, 123] width 138 height 13
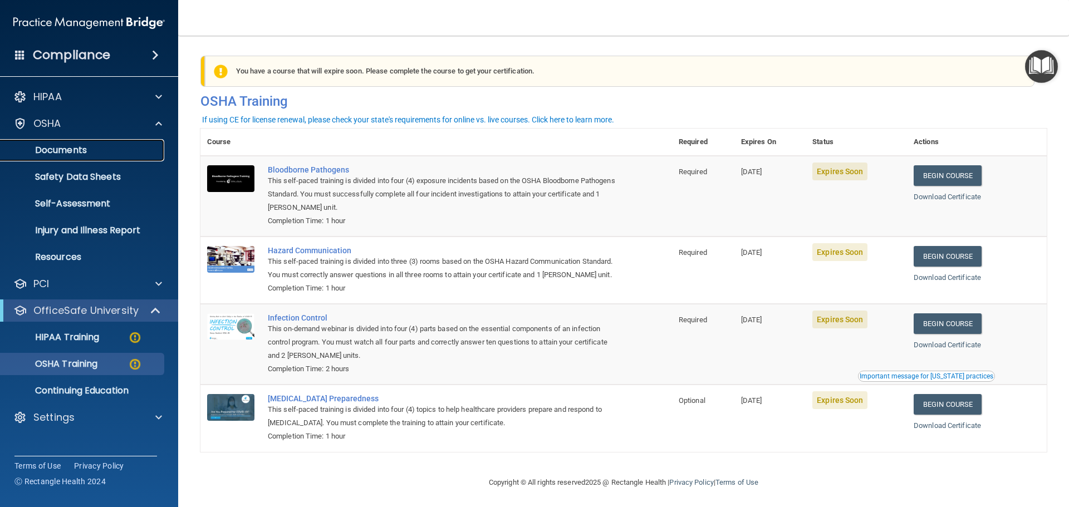
click at [81, 158] on link "Documents" at bounding box center [76, 150] width 175 height 22
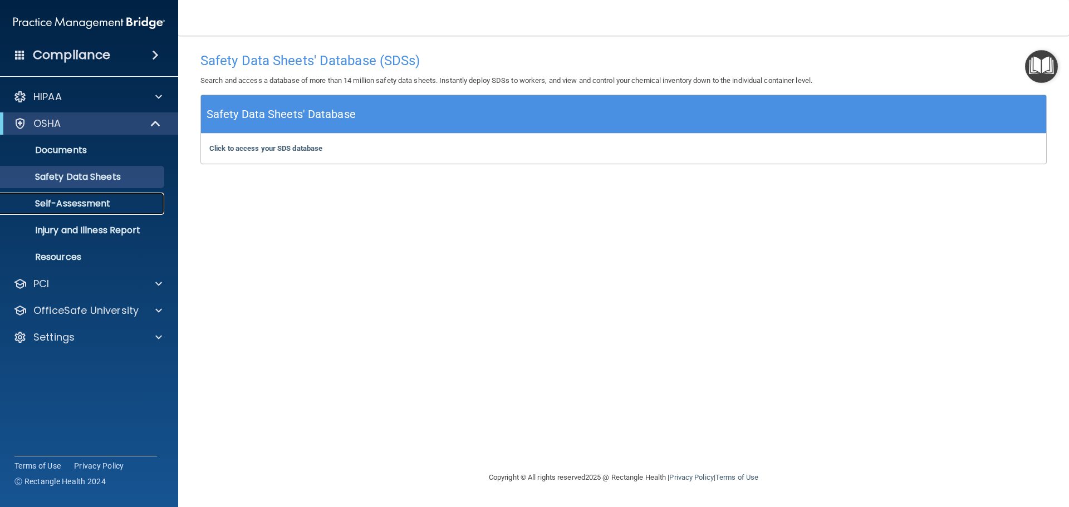
click at [84, 199] on p "Self-Assessment" at bounding box center [83, 203] width 152 height 11
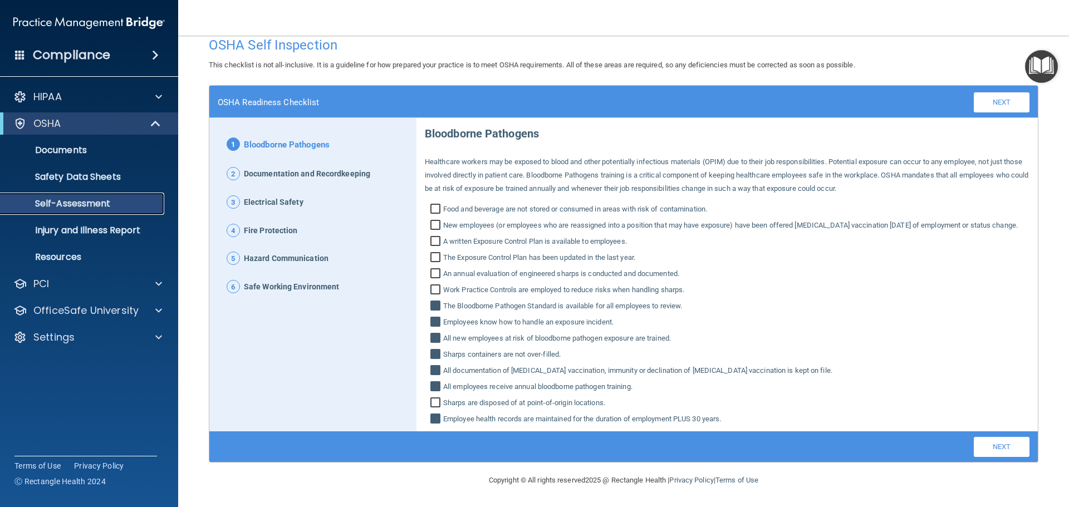
scroll to position [24, 0]
click at [431, 205] on input "Food and beverage are not stored or consumed in areas with risk of contaminatio…" at bounding box center [436, 210] width 13 height 11
checkbox input "true"
drag, startPoint x: 60, startPoint y: 234, endPoint x: 46, endPoint y: 220, distance: 19.3
click at [46, 220] on link "Injury and Illness Report" at bounding box center [76, 230] width 175 height 22
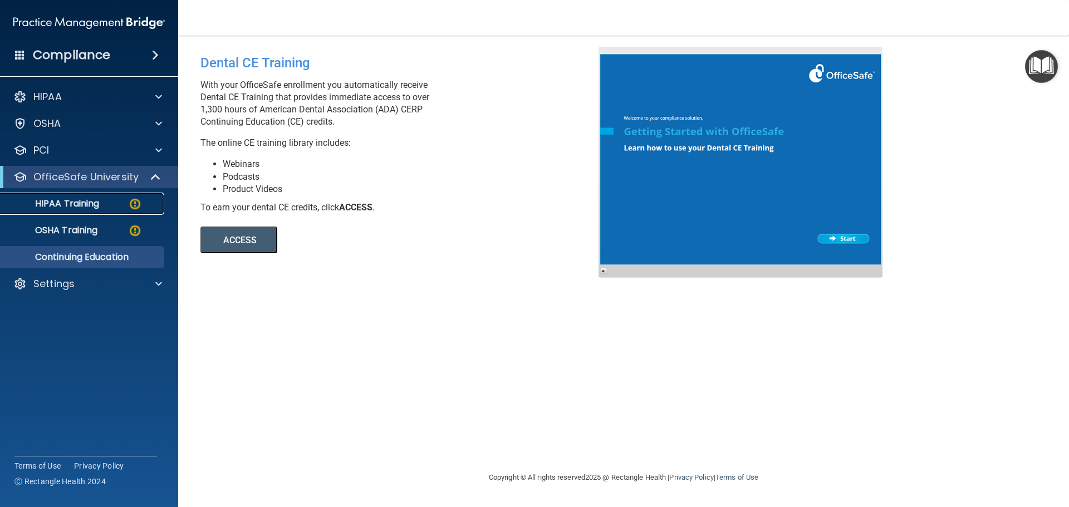
click at [89, 201] on p "HIPAA Training" at bounding box center [53, 203] width 92 height 11
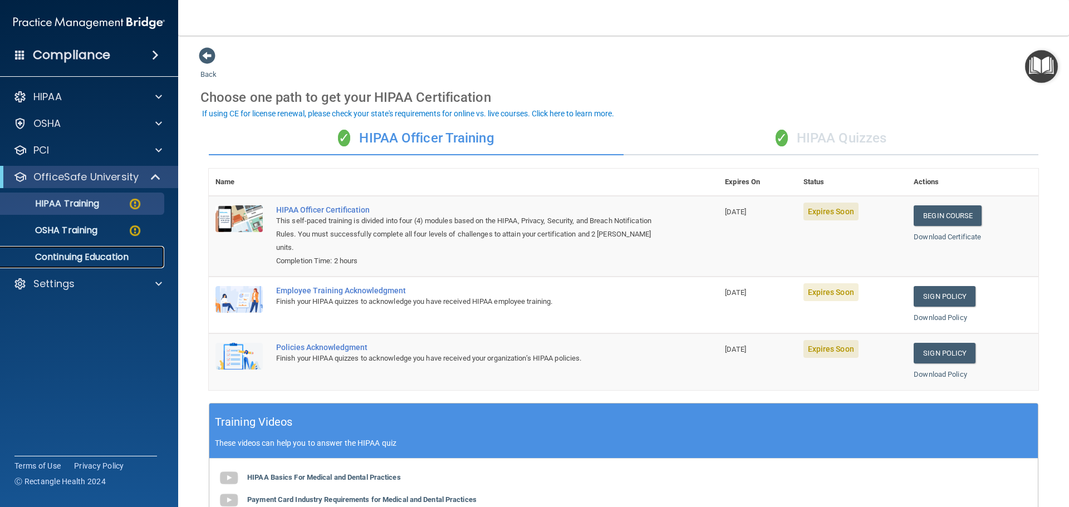
drag, startPoint x: 78, startPoint y: 257, endPoint x: 63, endPoint y: 259, distance: 15.2
click at [63, 259] on p "Continuing Education" at bounding box center [83, 257] width 152 height 11
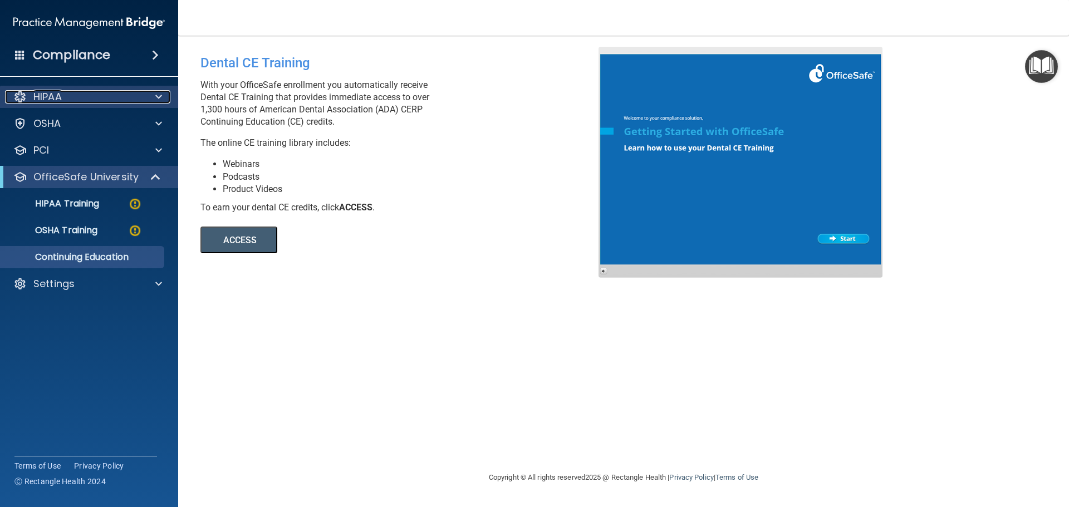
click at [87, 102] on div "HIPAA" at bounding box center [74, 96] width 138 height 13
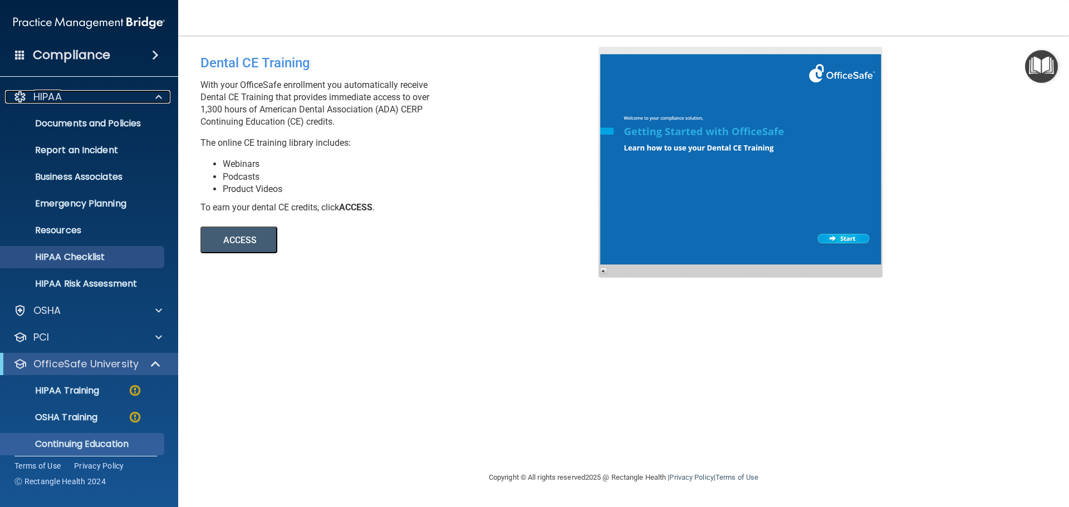
scroll to position [35, 0]
